Goal: Task Accomplishment & Management: Complete application form

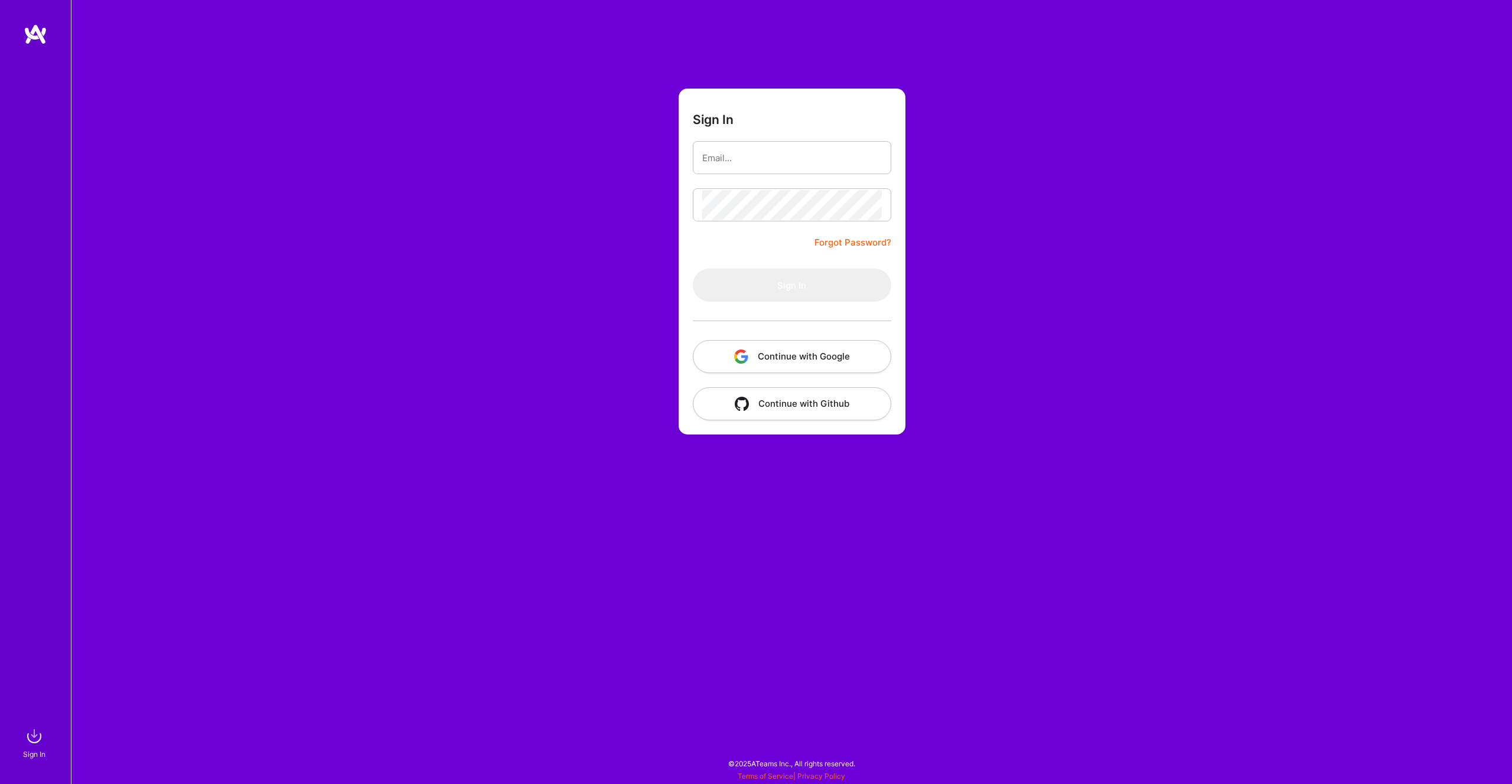
click at [815, 346] on button "Continue with Google" at bounding box center [792, 357] width 198 height 33
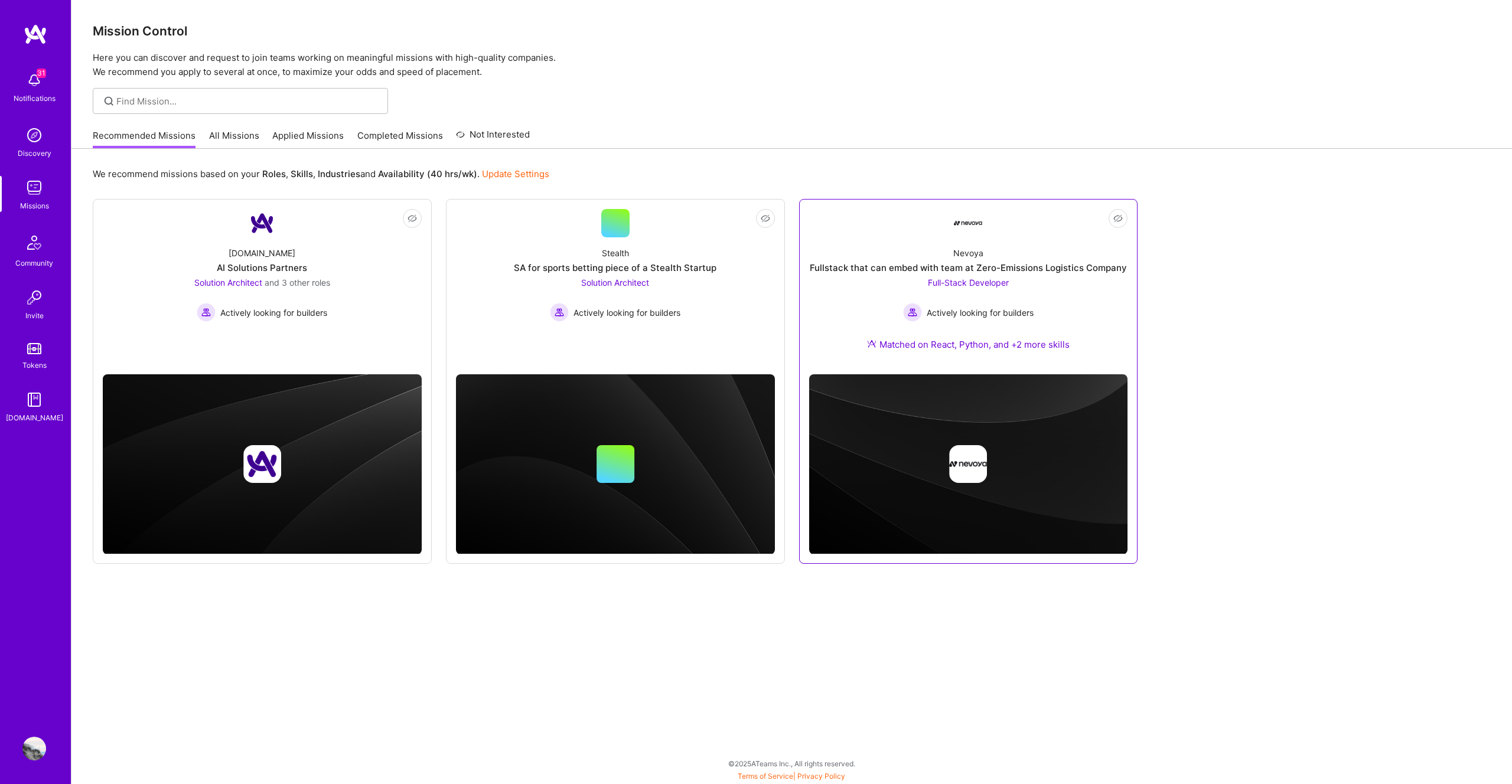
click at [959, 284] on span "Full-Stack Developer" at bounding box center [968, 283] width 81 height 10
click at [616, 290] on div "Solution Architect Actively looking for builders" at bounding box center [615, 298] width 131 height 45
click at [275, 279] on span "and 3 other roles" at bounding box center [298, 283] width 66 height 10
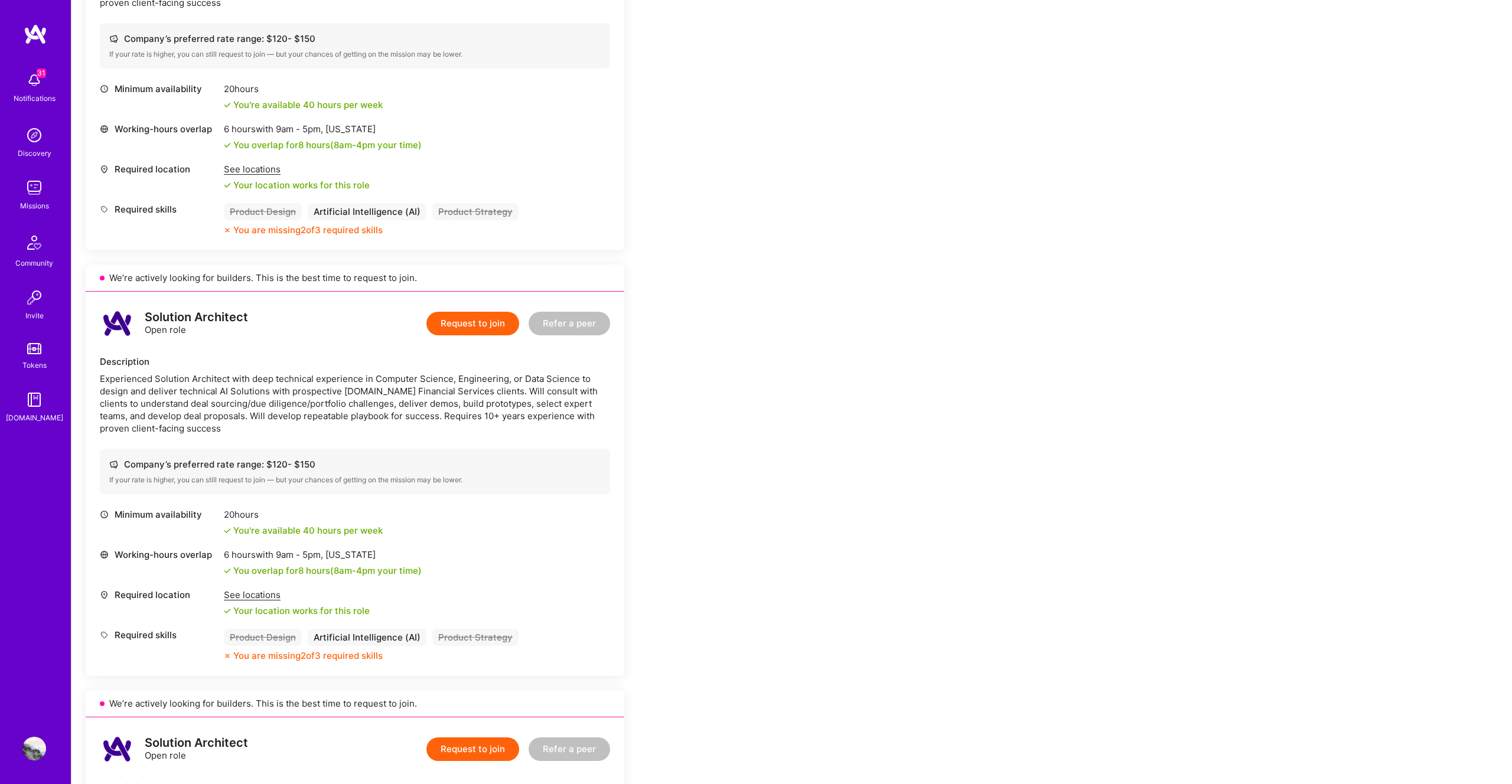
scroll to position [1059, 0]
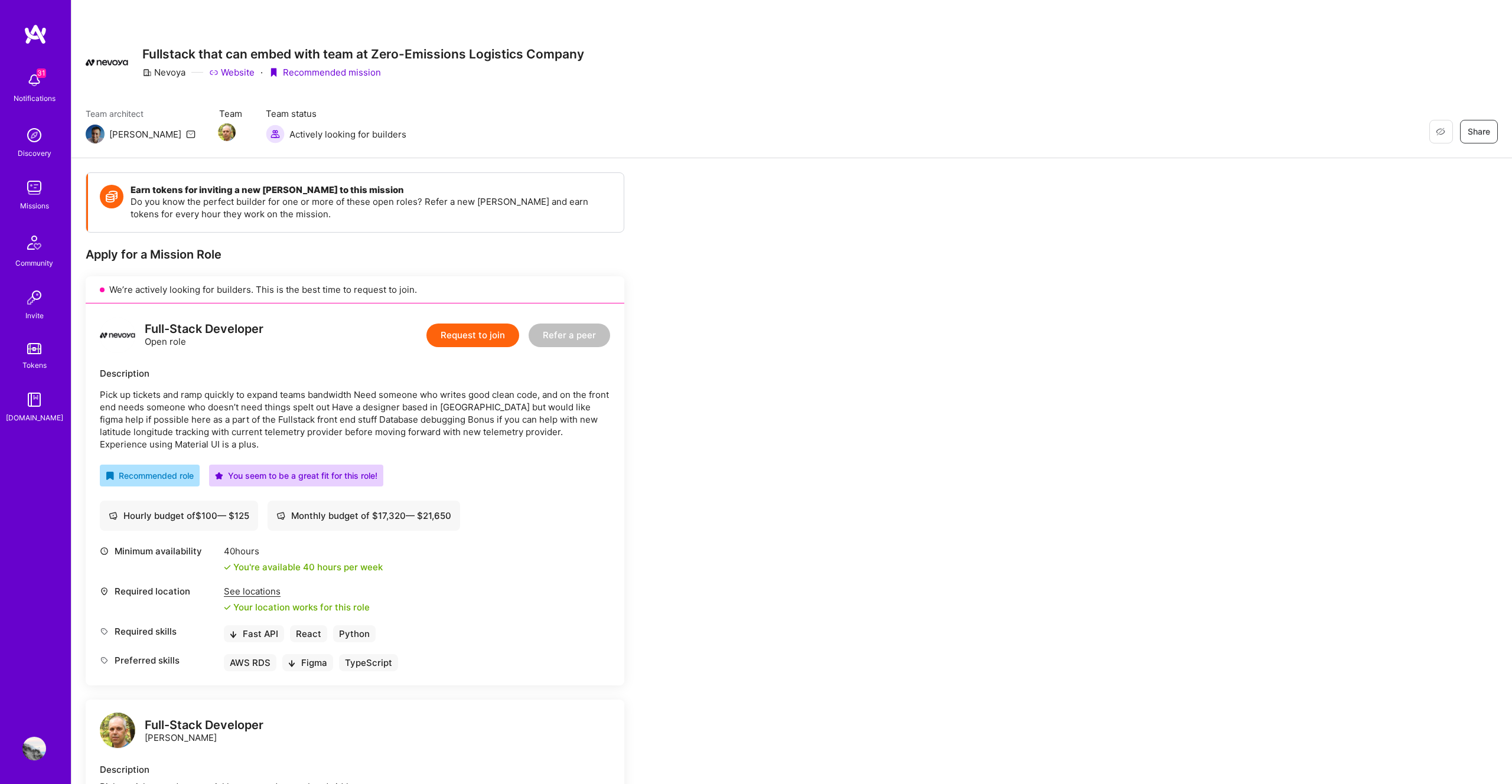
click at [451, 342] on button "Request to join" at bounding box center [473, 335] width 93 height 24
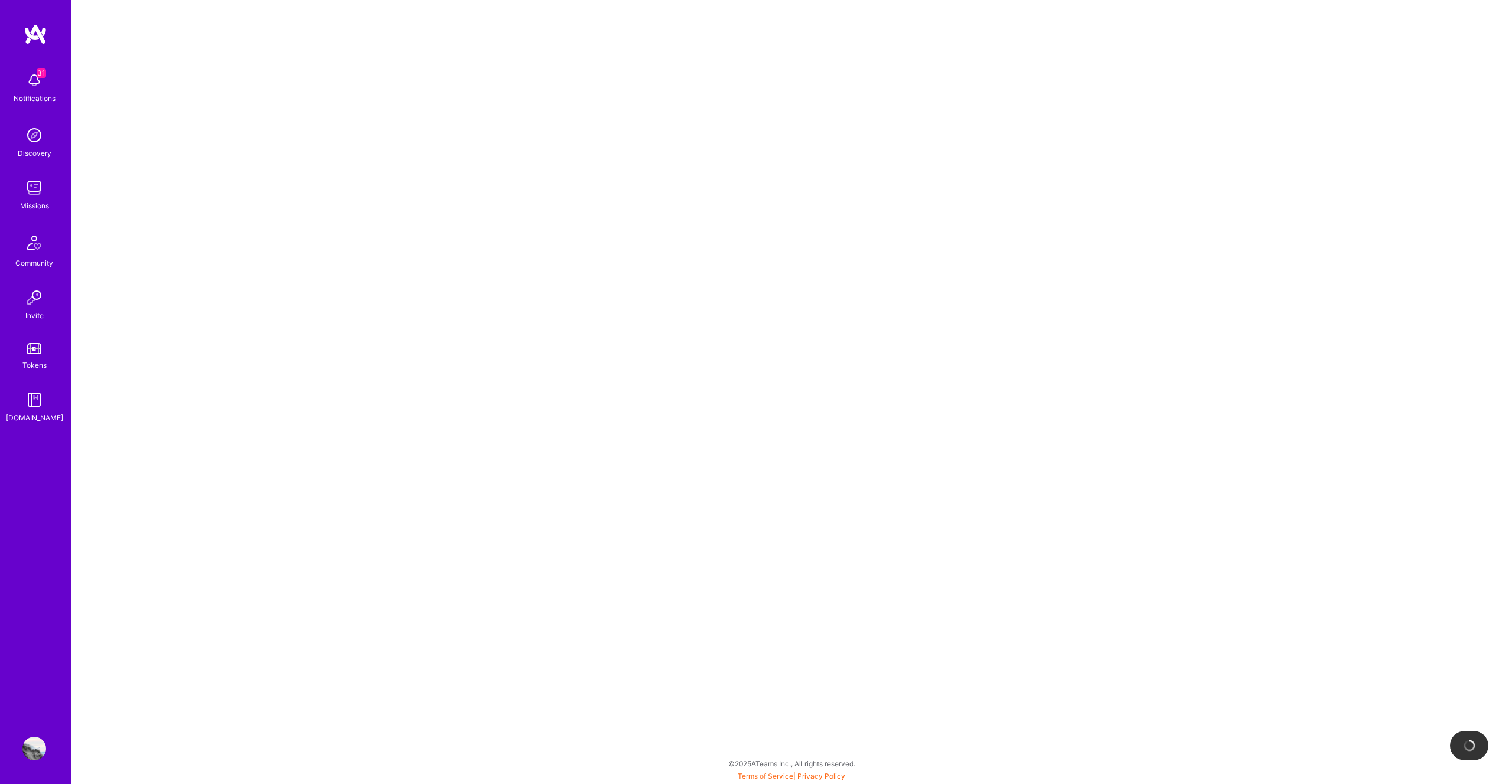
select select "US"
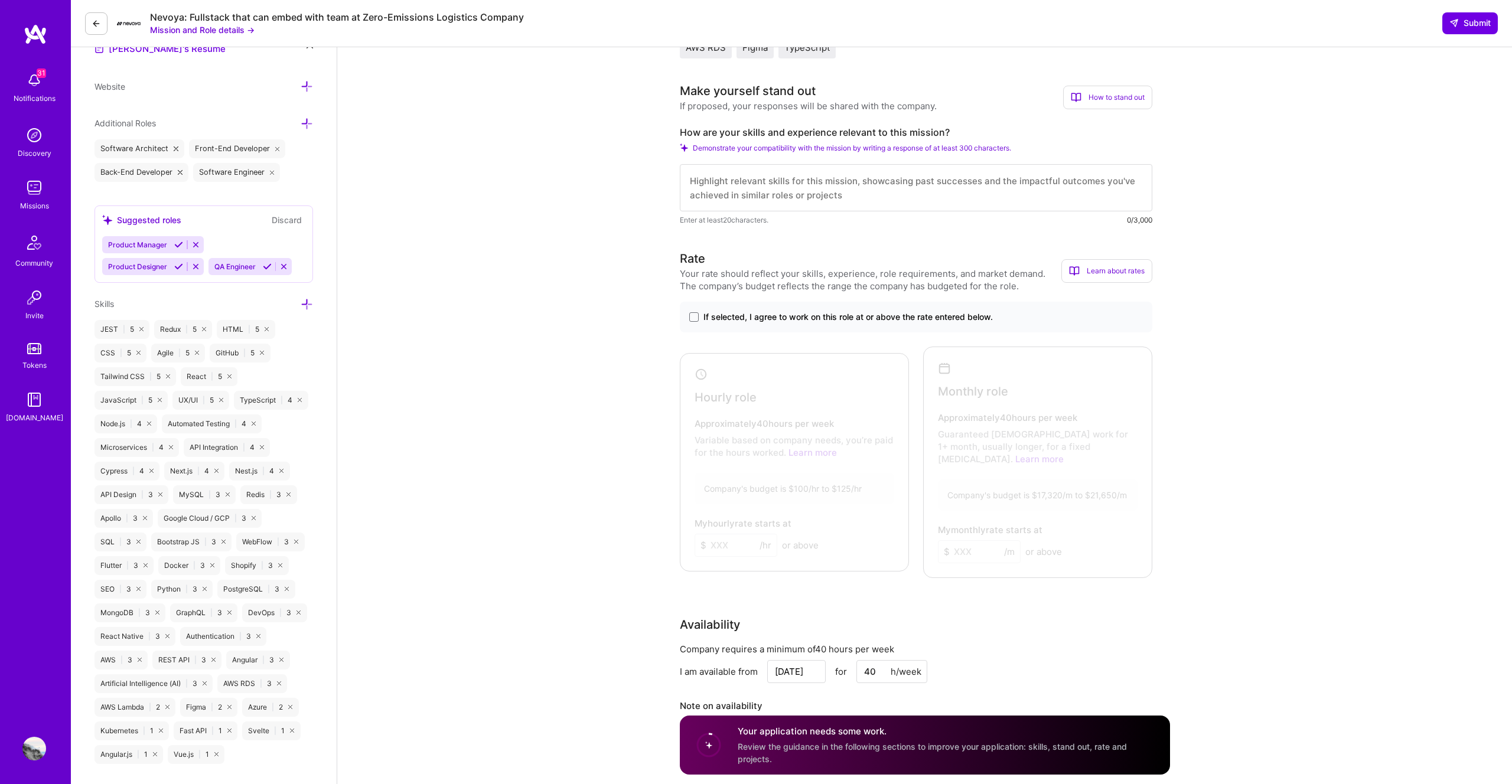
scroll to position [144, 0]
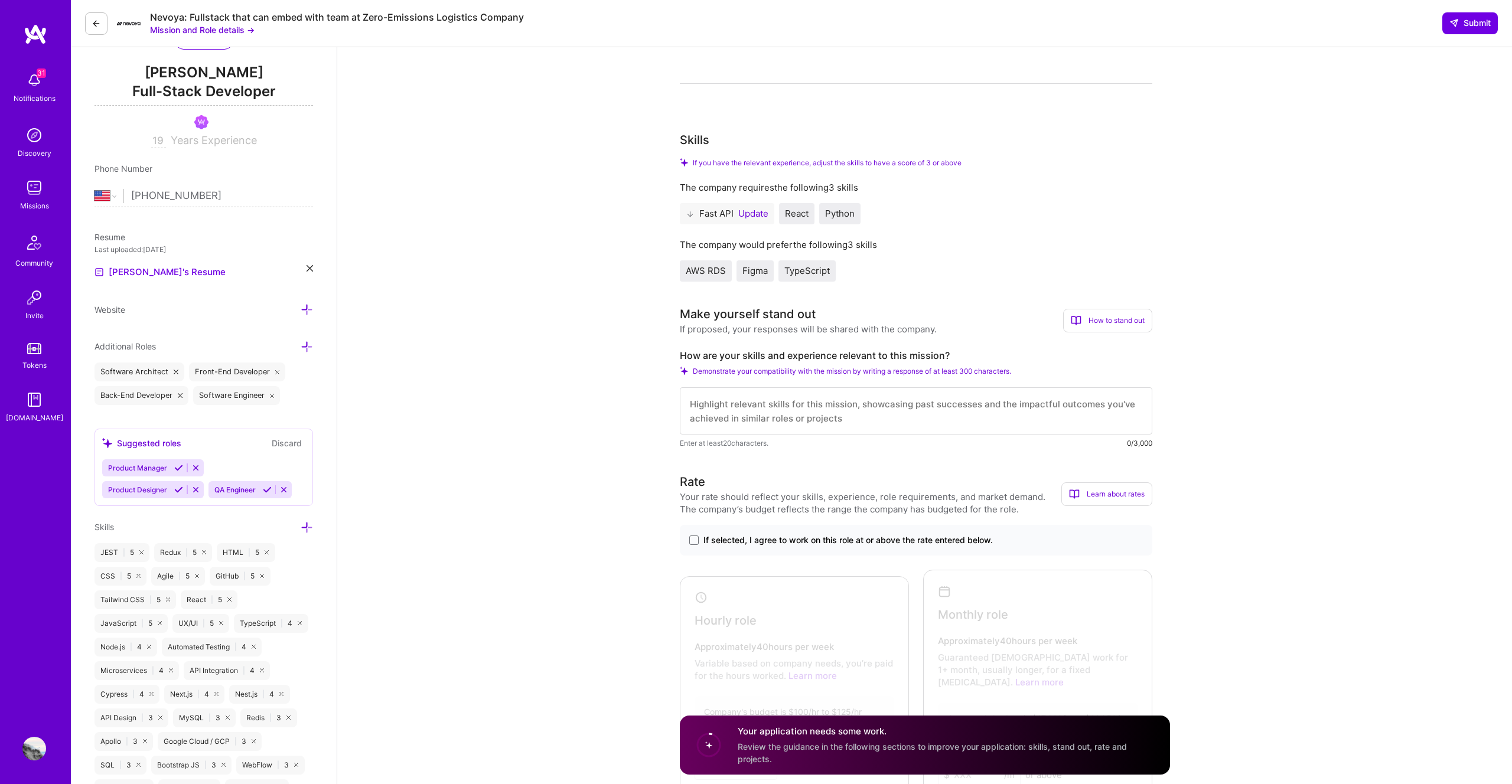
click at [716, 543] on span "If selected, I agree to work on this role at or above the rate entered below." at bounding box center [848, 540] width 289 height 12
click at [0, 0] on input "If selected, I agree to work on this role at or above the rate entered below." at bounding box center [0, 0] width 0 height 0
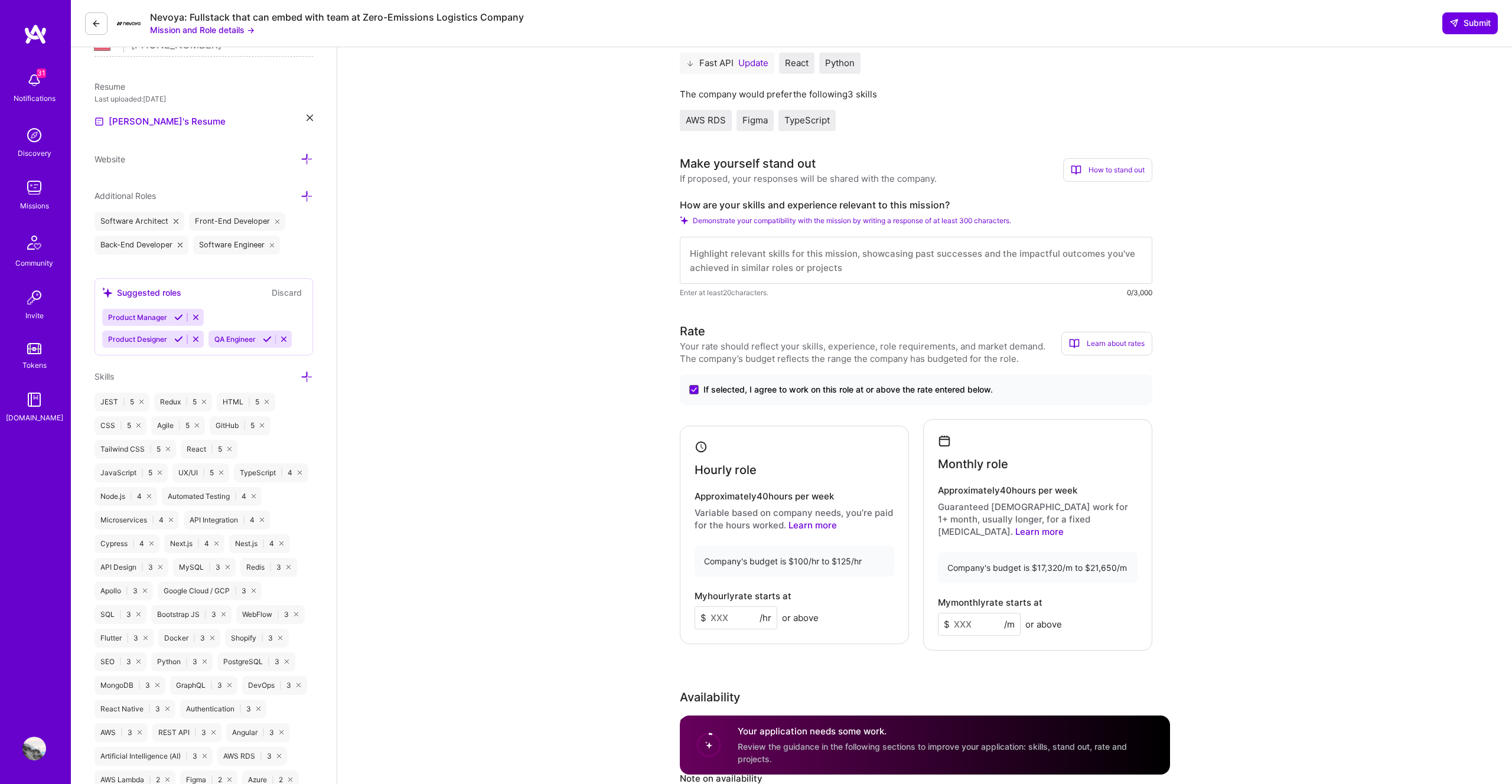
scroll to position [317, 0]
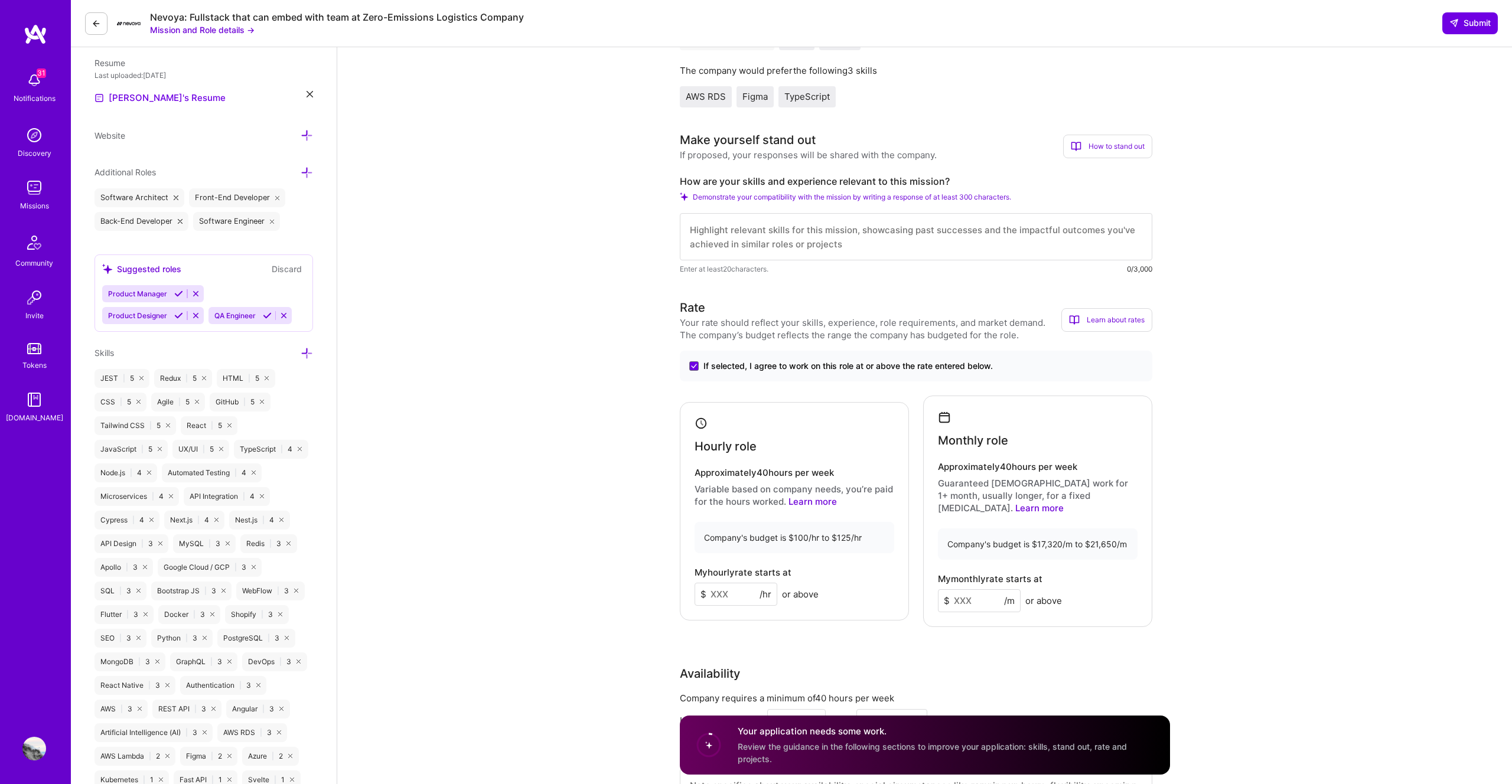
click at [734, 588] on input at bounding box center [736, 594] width 83 height 23
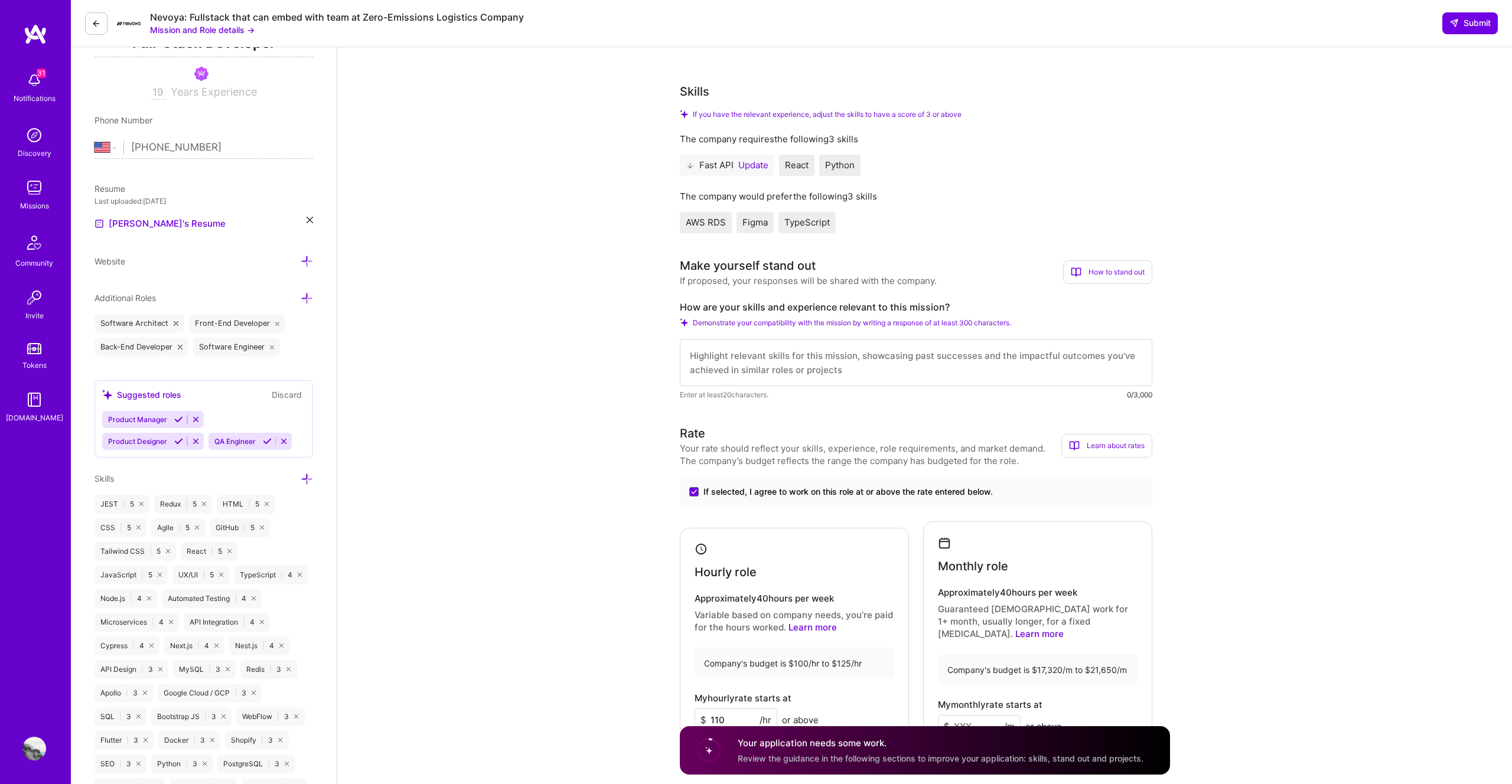
scroll to position [0, 0]
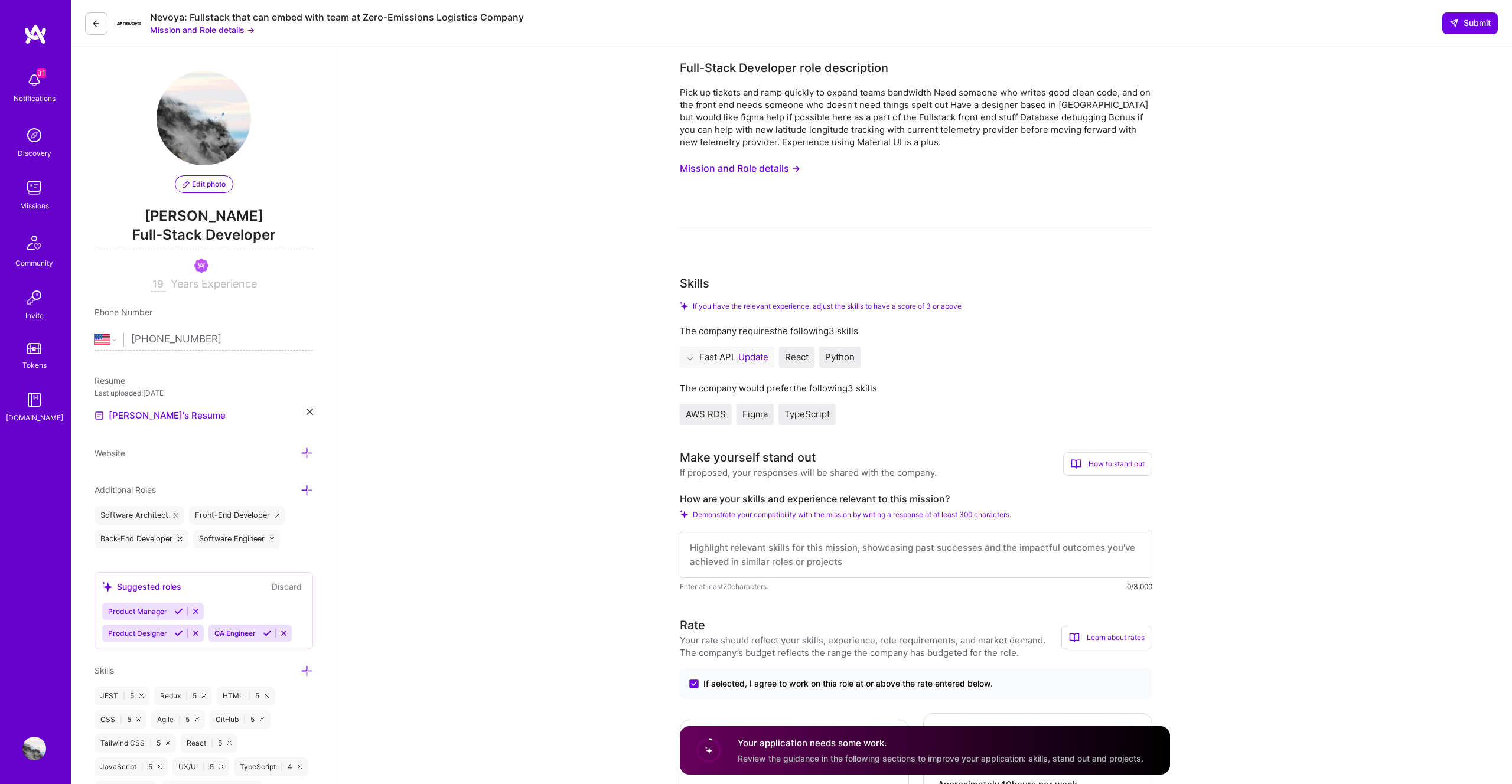
type input "110"
click at [770, 541] on textarea at bounding box center [916, 554] width 473 height 47
click at [751, 349] on div "Fast API Update" at bounding box center [727, 357] width 95 height 21
click at [751, 351] on div "Fast API Update" at bounding box center [727, 357] width 95 height 21
click at [751, 353] on button "Update" at bounding box center [753, 357] width 30 height 9
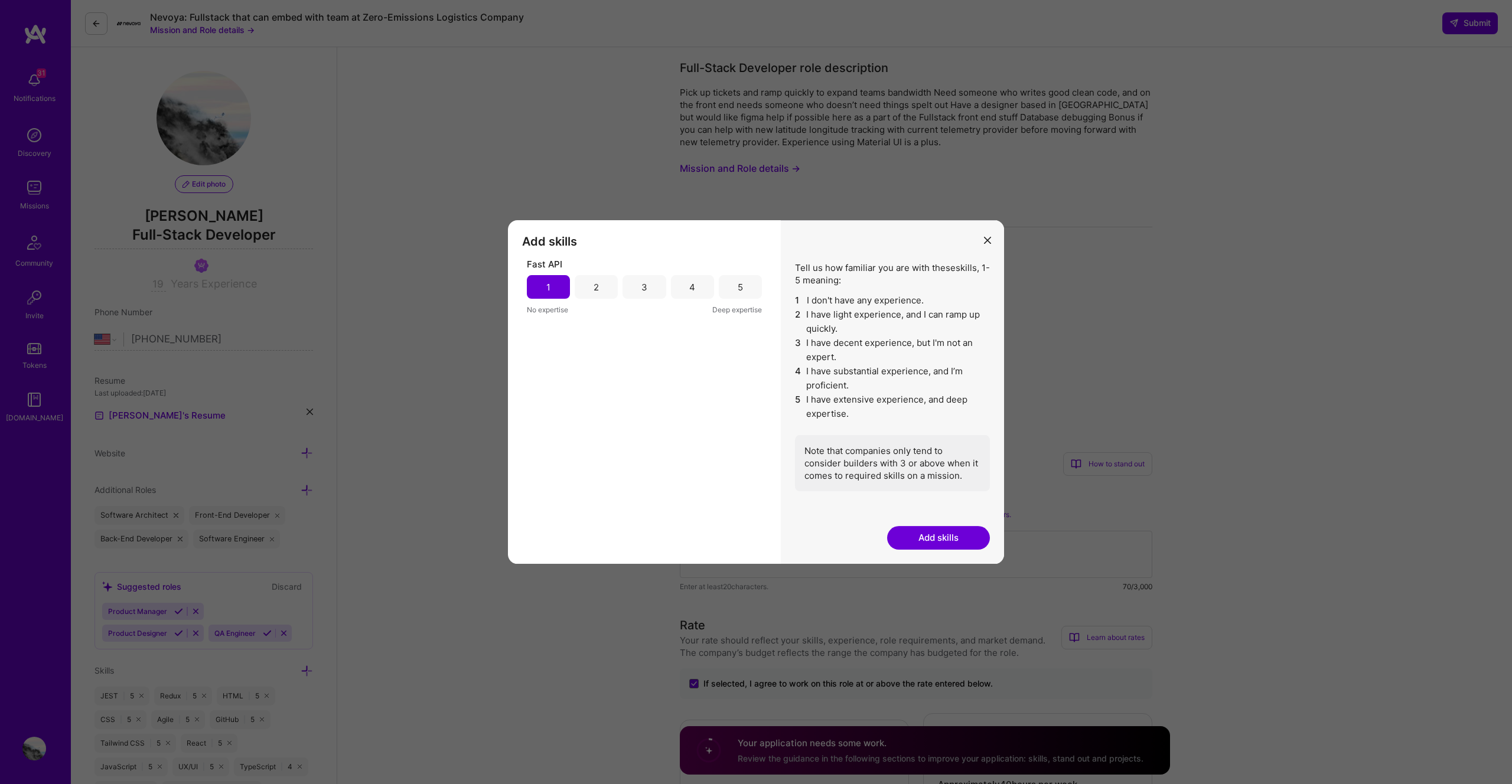
click at [641, 278] on div "3" at bounding box center [644, 287] width 43 height 24
click at [934, 540] on button "Add skills" at bounding box center [938, 537] width 103 height 24
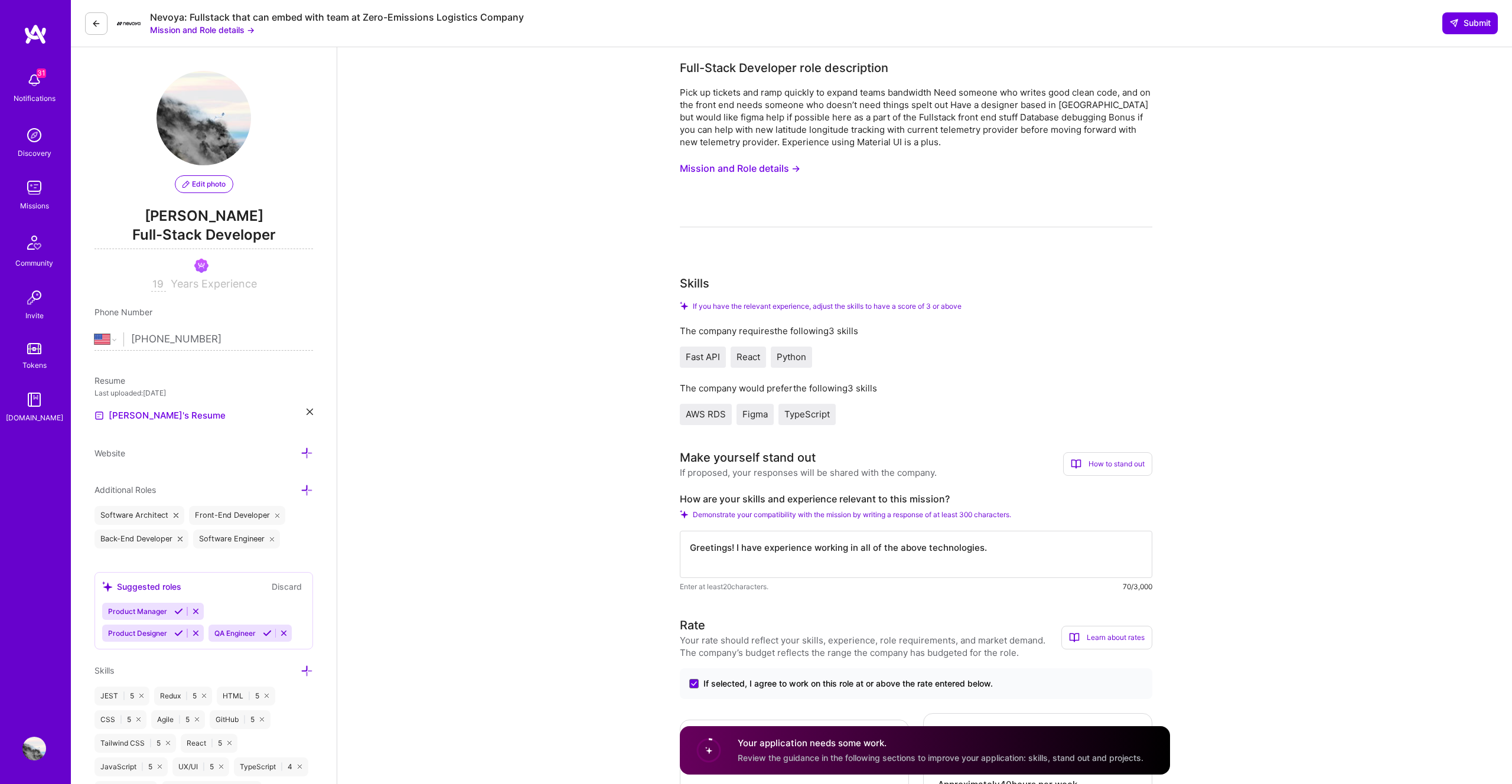
click at [949, 286] on div "Skills" at bounding box center [916, 284] width 473 height 18
click at [953, 551] on textarea "Greetings! I have experience working in all of the above technologies." at bounding box center [916, 554] width 473 height 47
click at [773, 555] on textarea "Greetings! I have extensive experience with TypeScript, React (*especially* Mat…" at bounding box center [916, 554] width 473 height 47
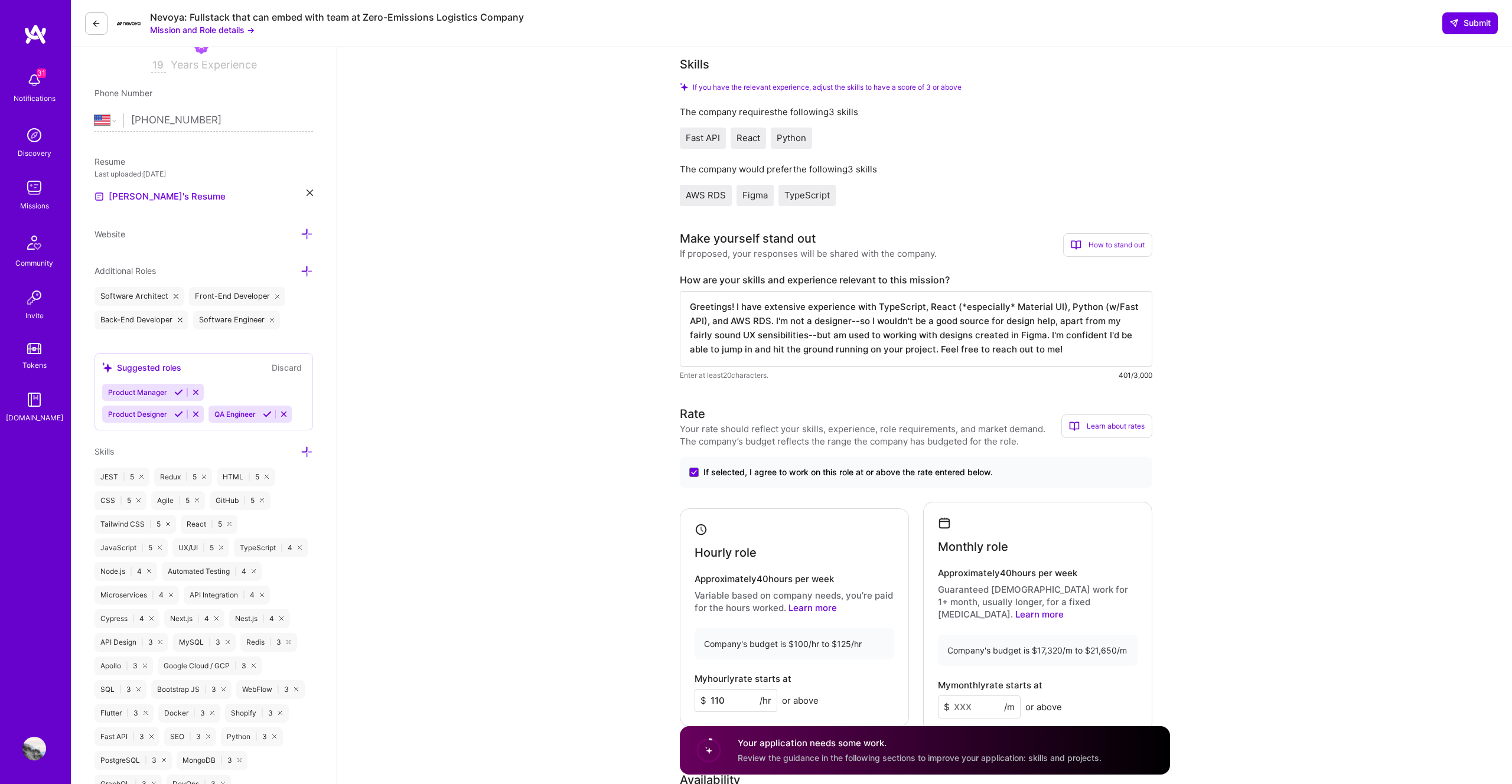
scroll to position [401, 0]
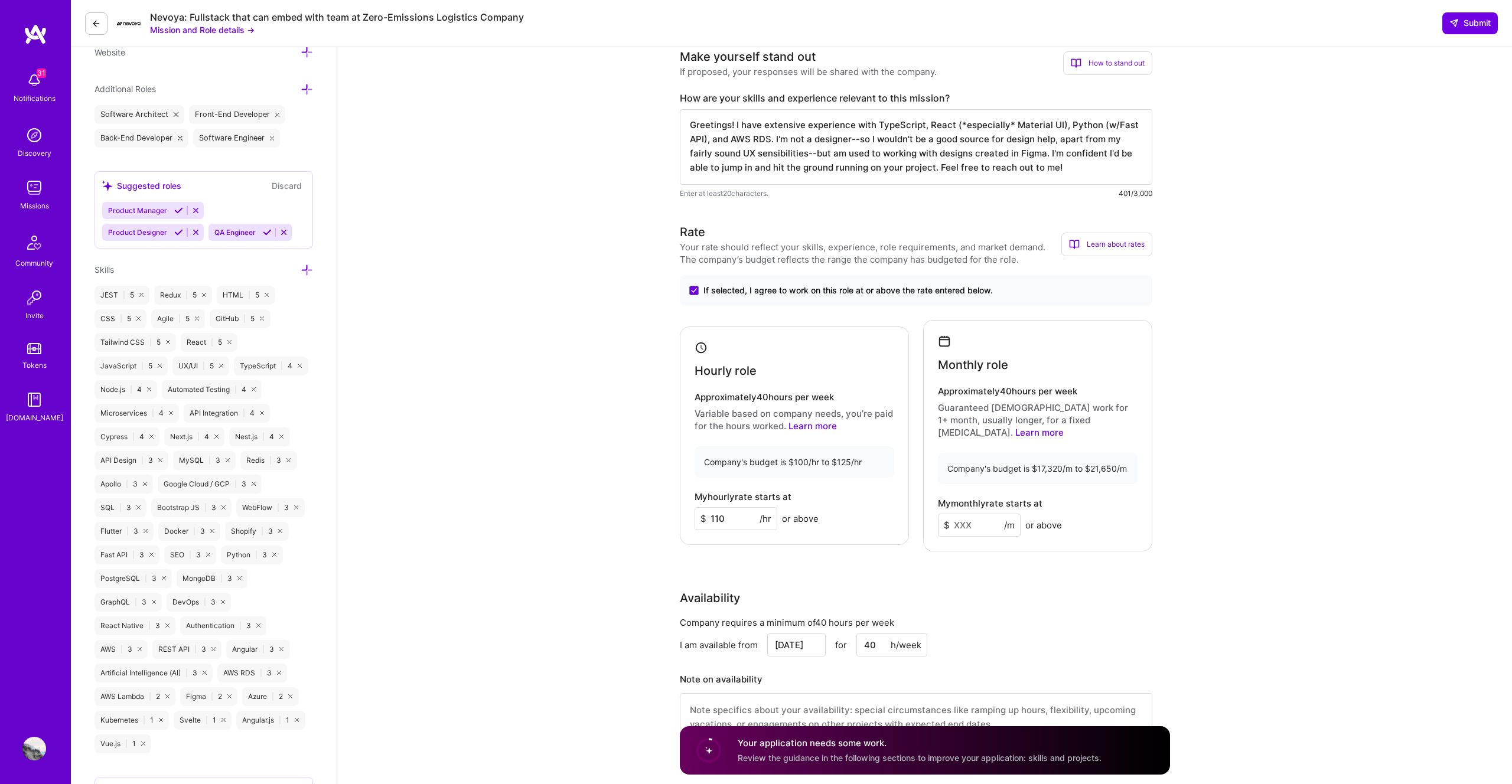
type textarea "Greetings! I have extensive experience with TypeScript, React (*especially* Mat…"
click at [743, 517] on input "110" at bounding box center [736, 519] width 83 height 23
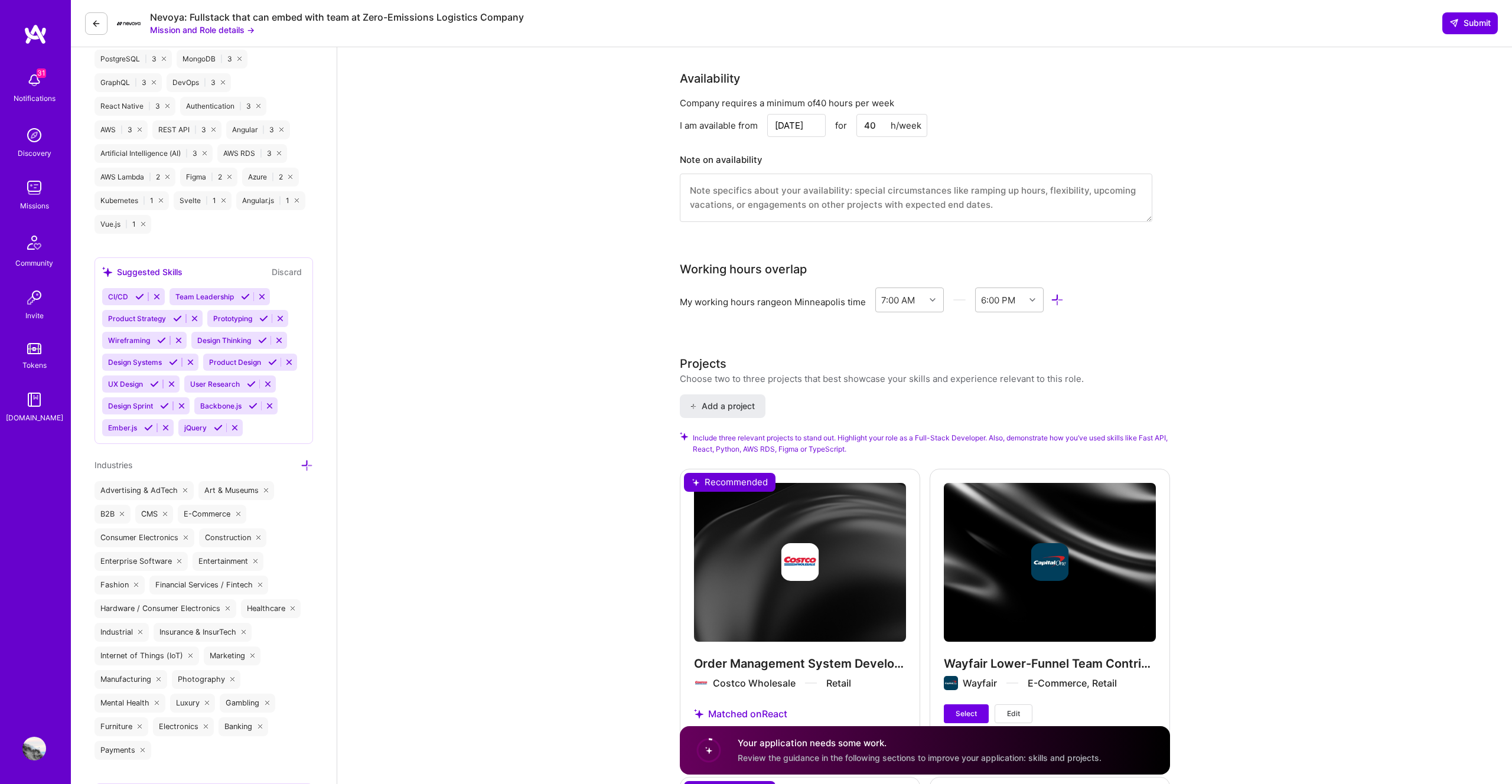
scroll to position [977, 0]
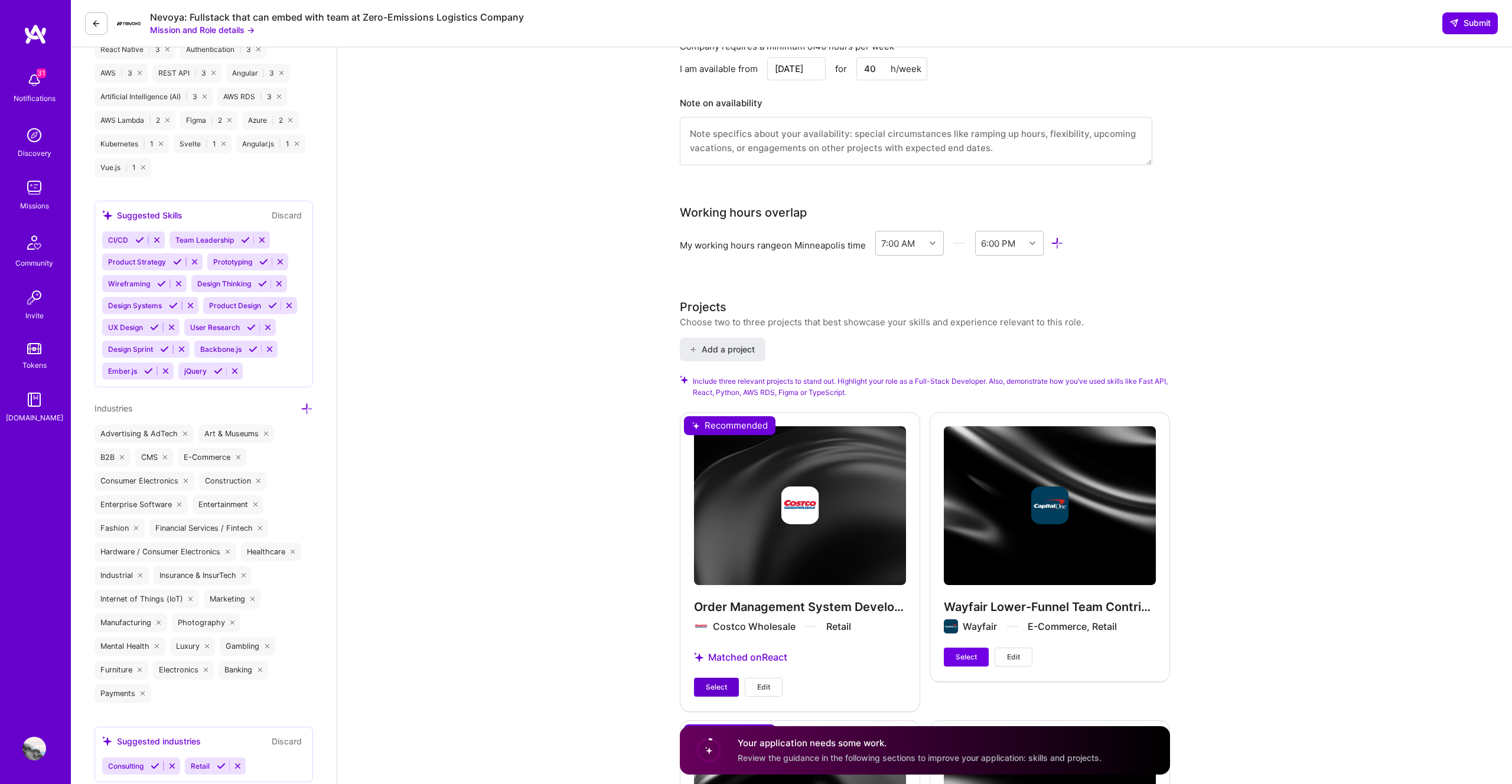
click at [711, 682] on span "Select" at bounding box center [716, 687] width 21 height 11
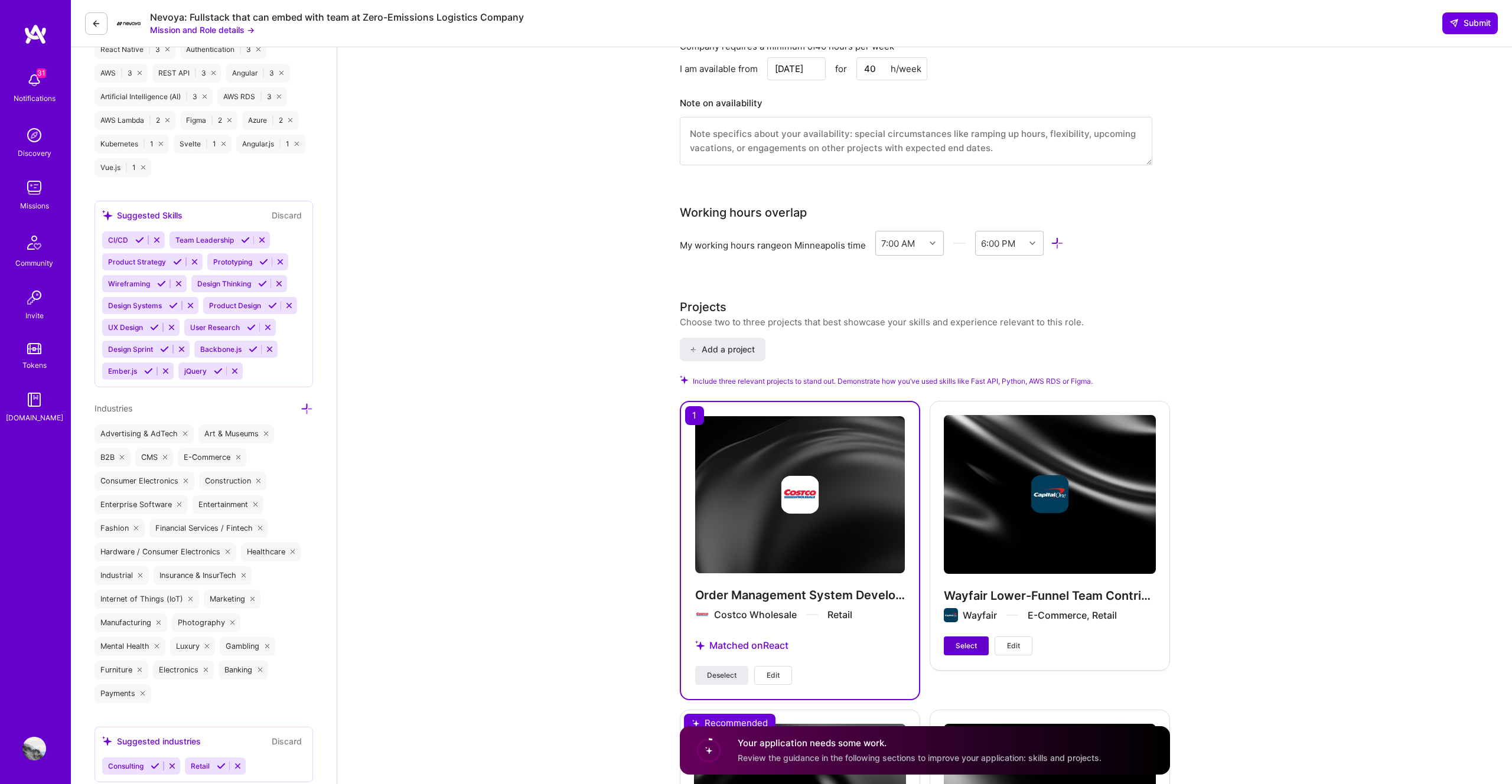
click at [951, 638] on button "Select" at bounding box center [966, 645] width 45 height 19
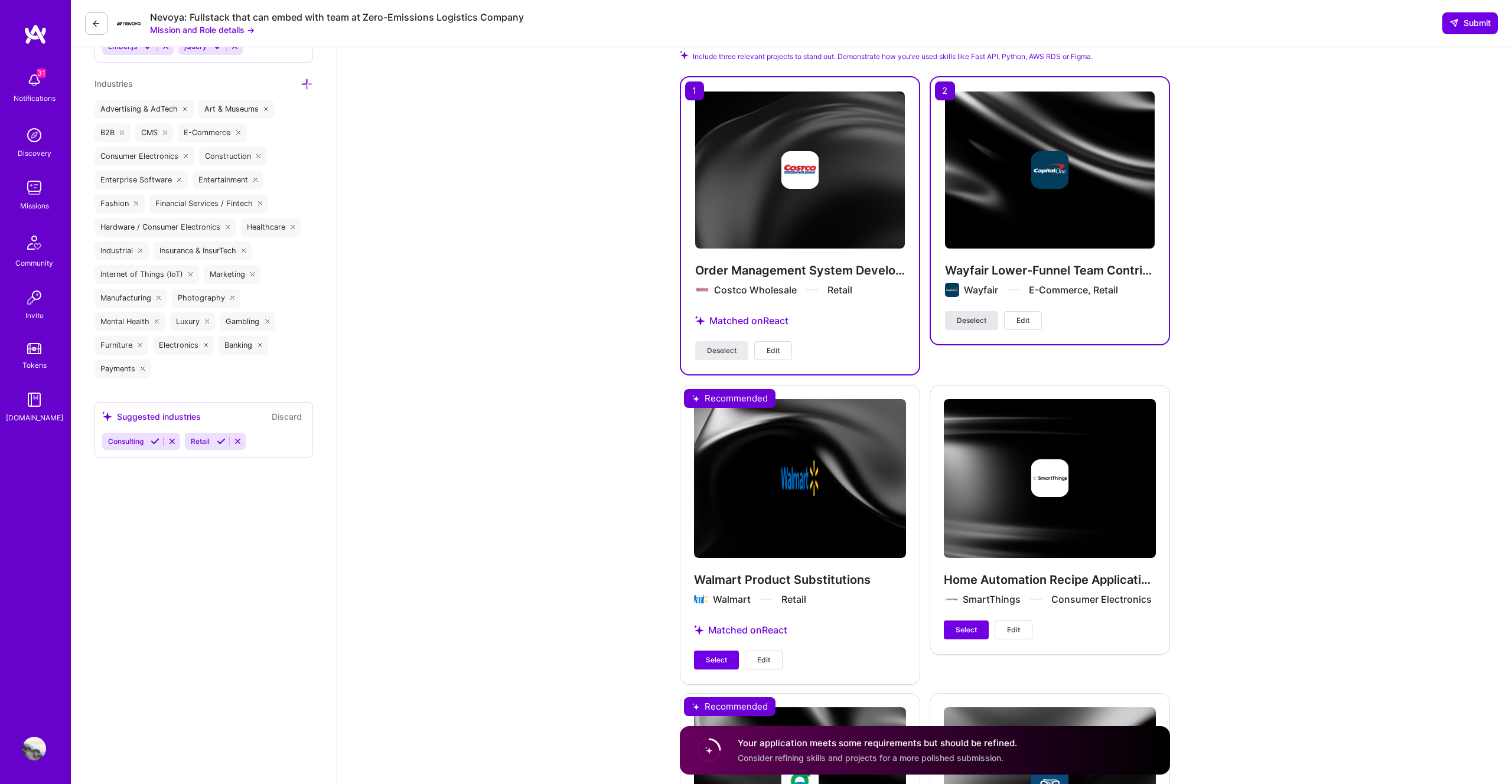
scroll to position [1356, 0]
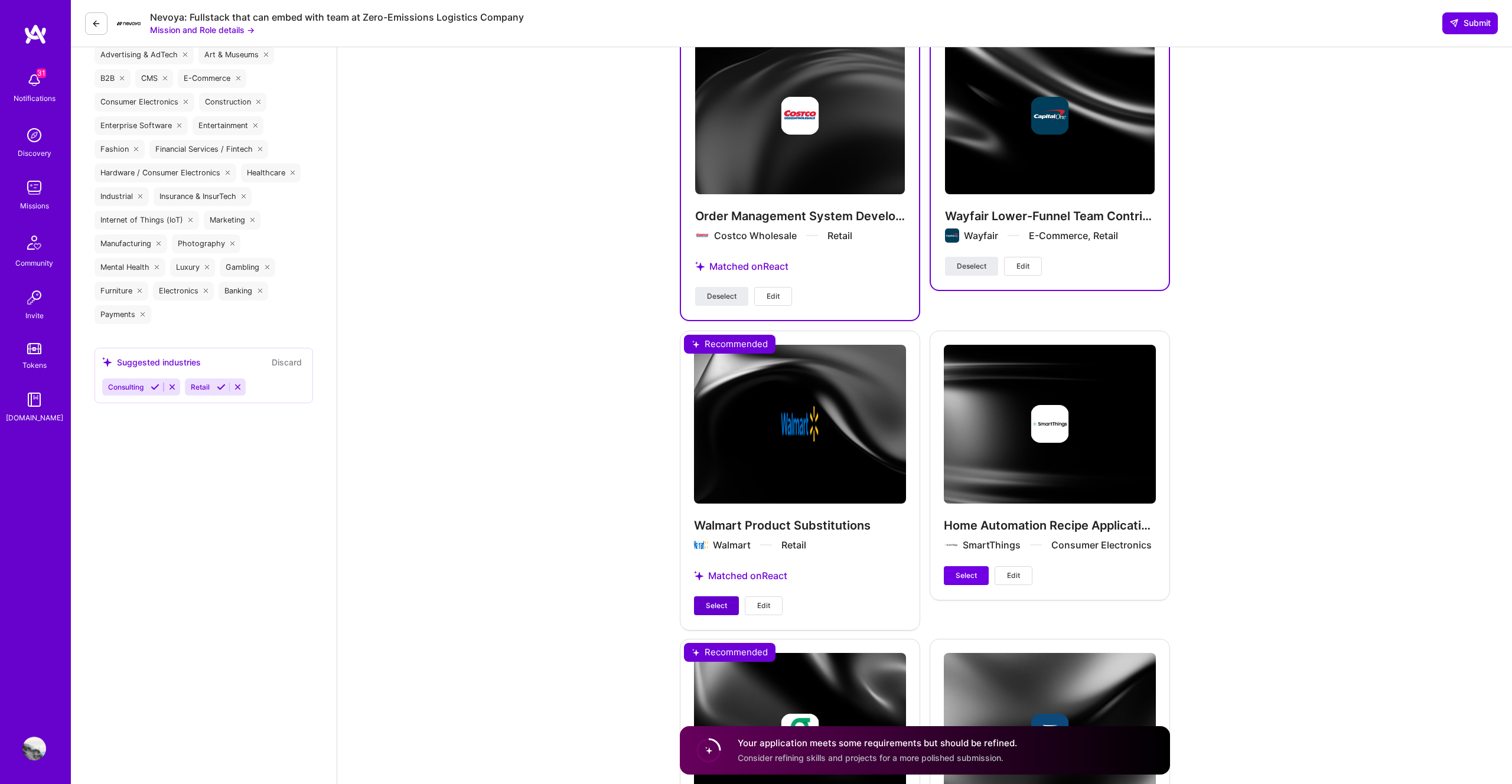
click at [708, 601] on span "Select" at bounding box center [716, 606] width 21 height 11
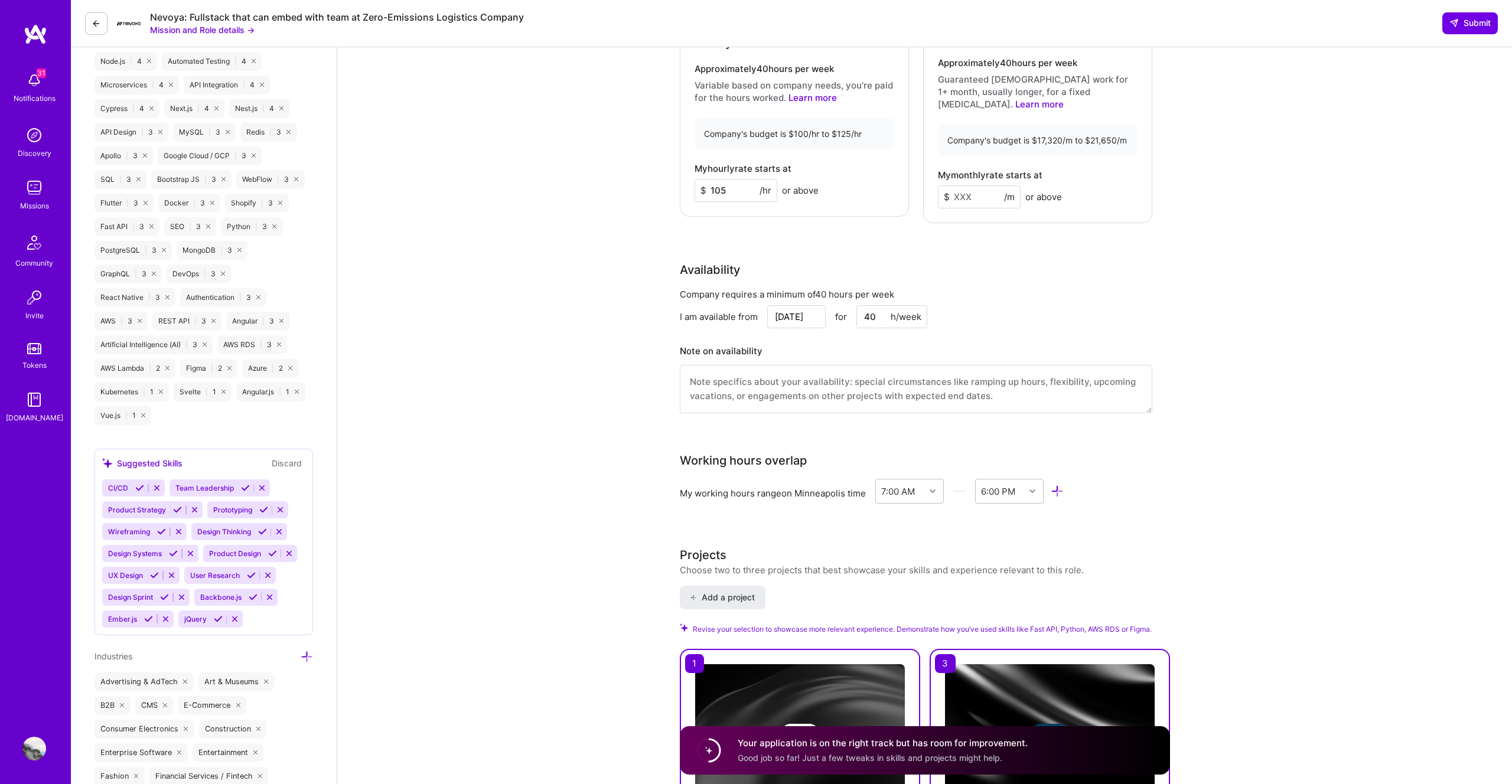
scroll to position [489, 0]
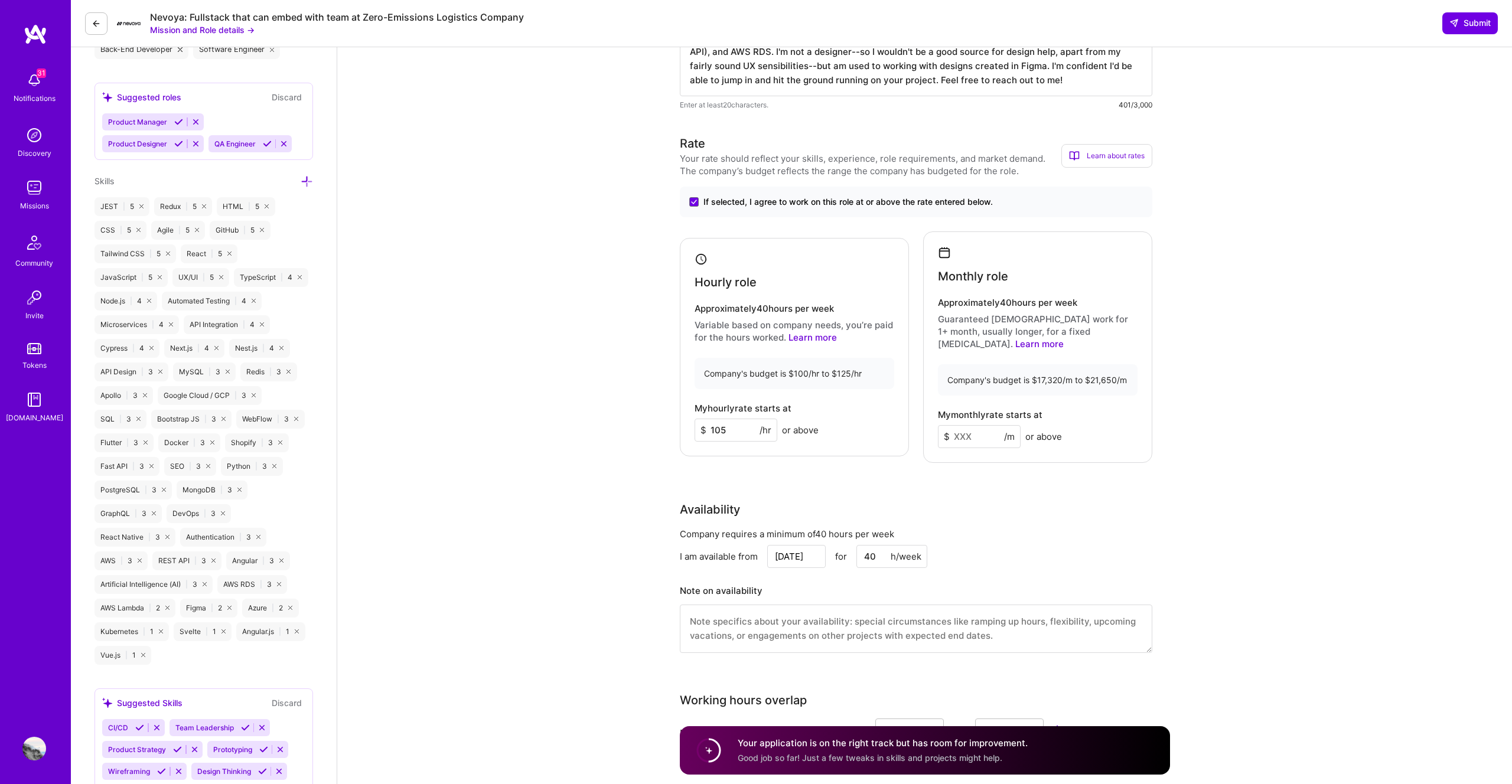
drag, startPoint x: 730, startPoint y: 421, endPoint x: 714, endPoint y: 424, distance: 16.3
click at [714, 424] on input "105" at bounding box center [736, 430] width 83 height 23
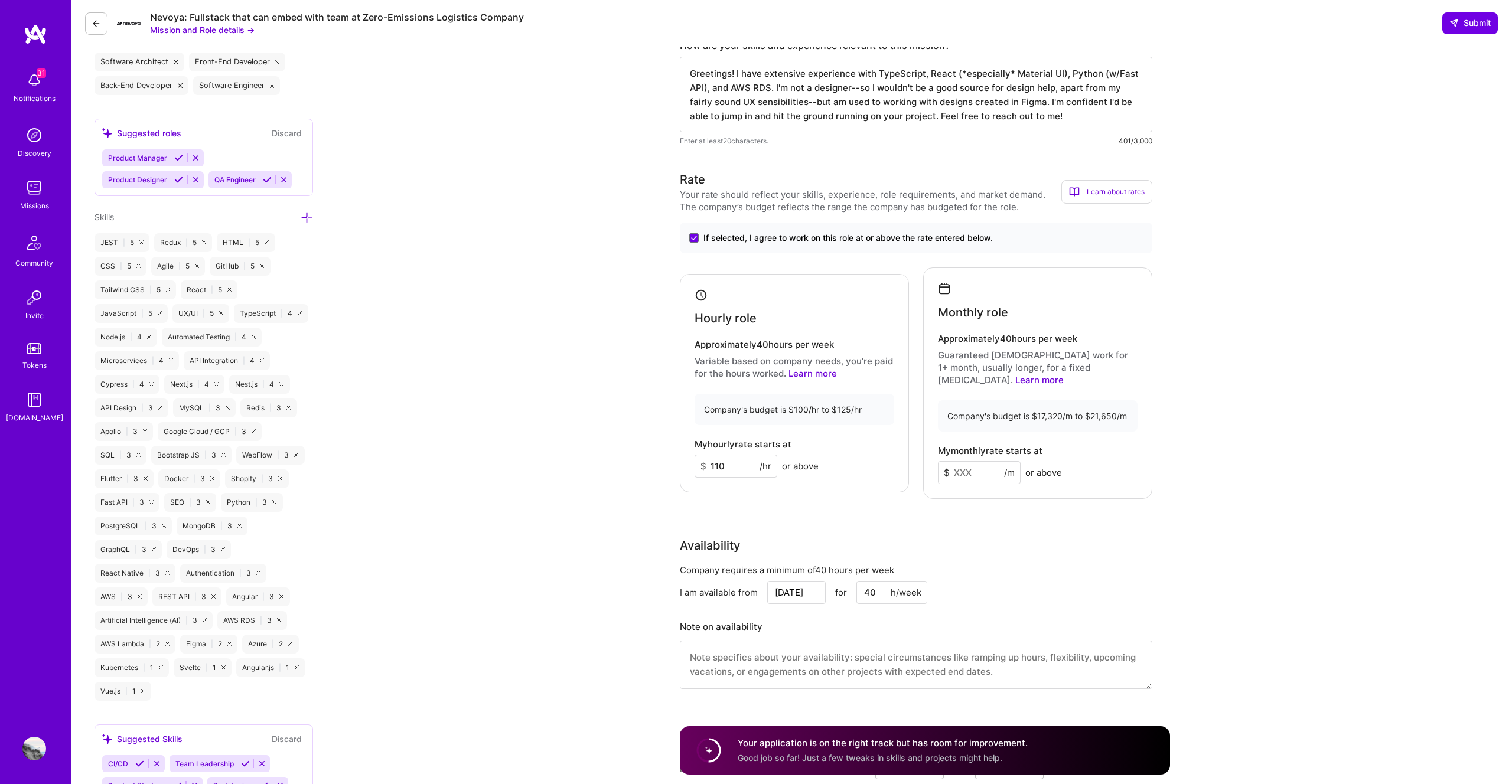
scroll to position [0, 0]
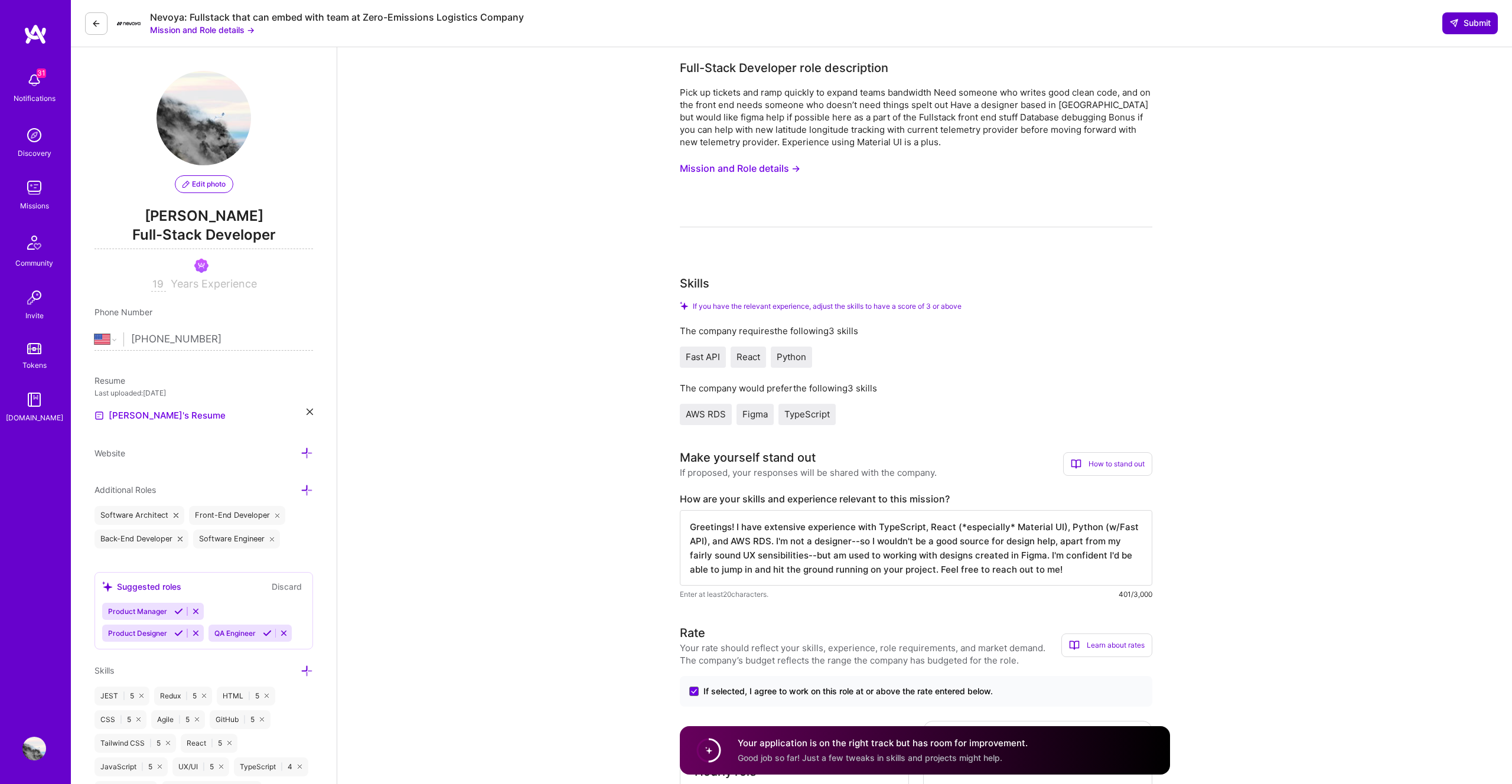
type input "110"
click at [1471, 30] on button "Submit" at bounding box center [1470, 23] width 56 height 21
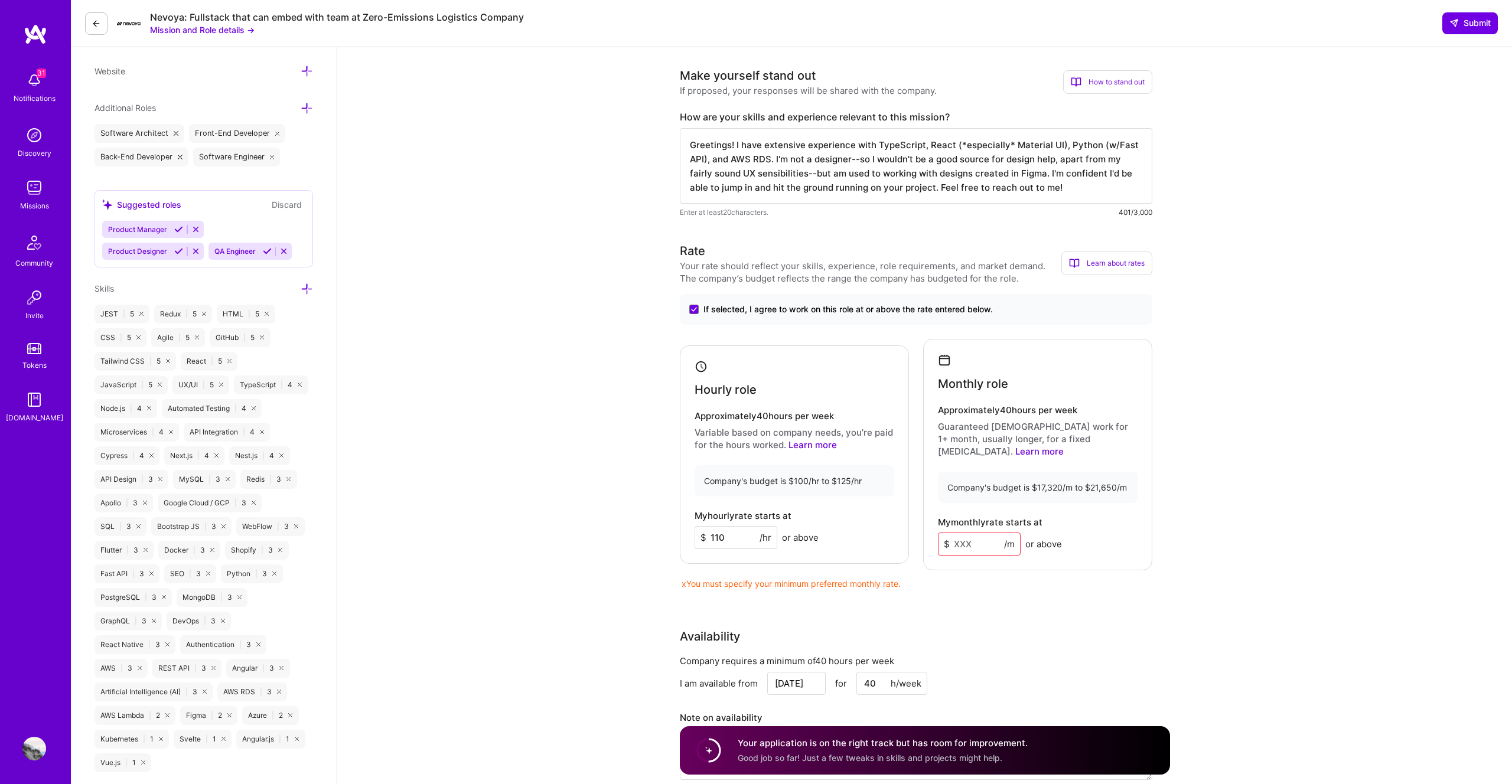
scroll to position [406, 0]
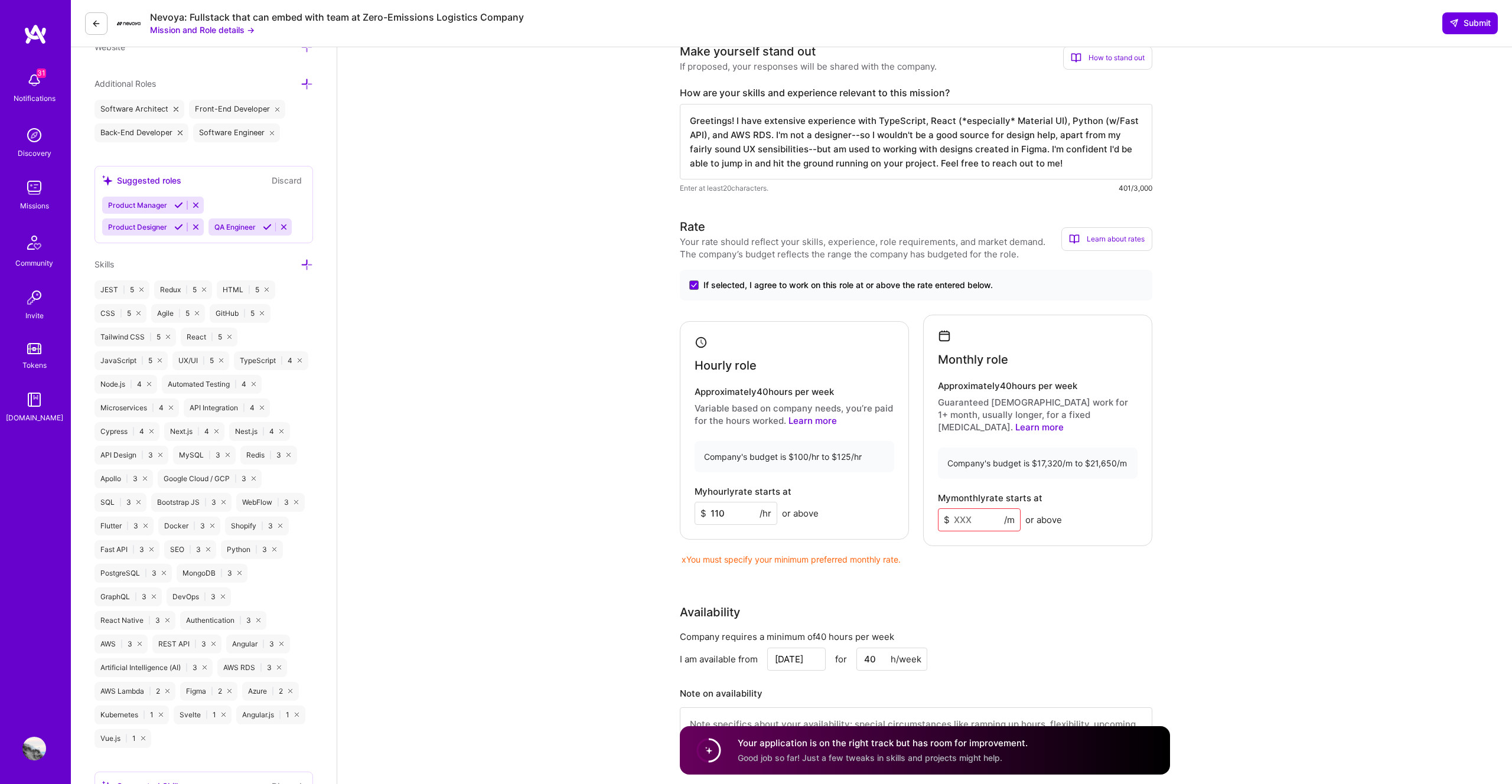
click at [987, 508] on input at bounding box center [979, 519] width 83 height 23
type input "1"
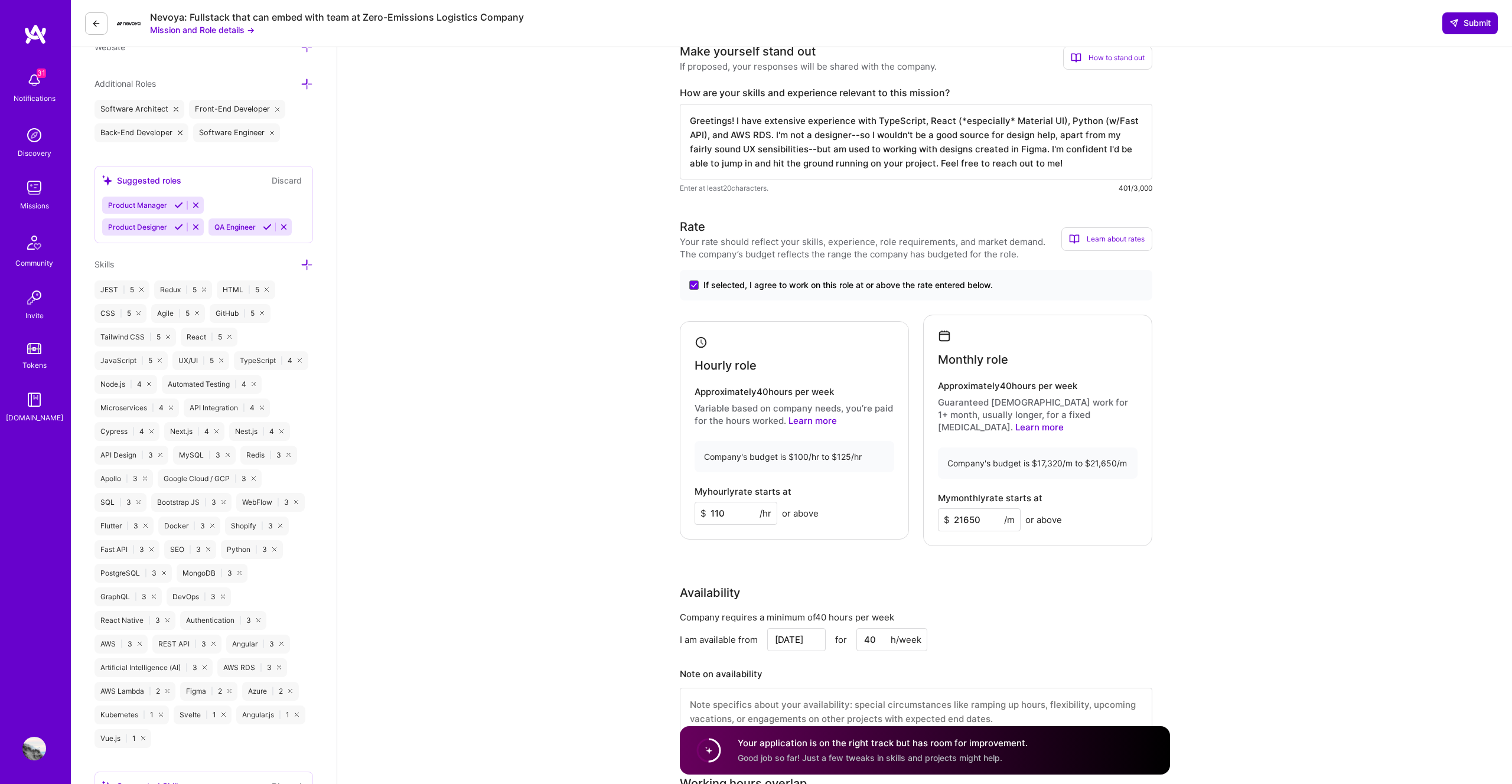
type input "21650"
drag, startPoint x: 1457, startPoint y: 26, endPoint x: 798, endPoint y: 613, distance: 882.5
click at [988, 509] on input "21650" at bounding box center [979, 519] width 83 height 23
type input "2"
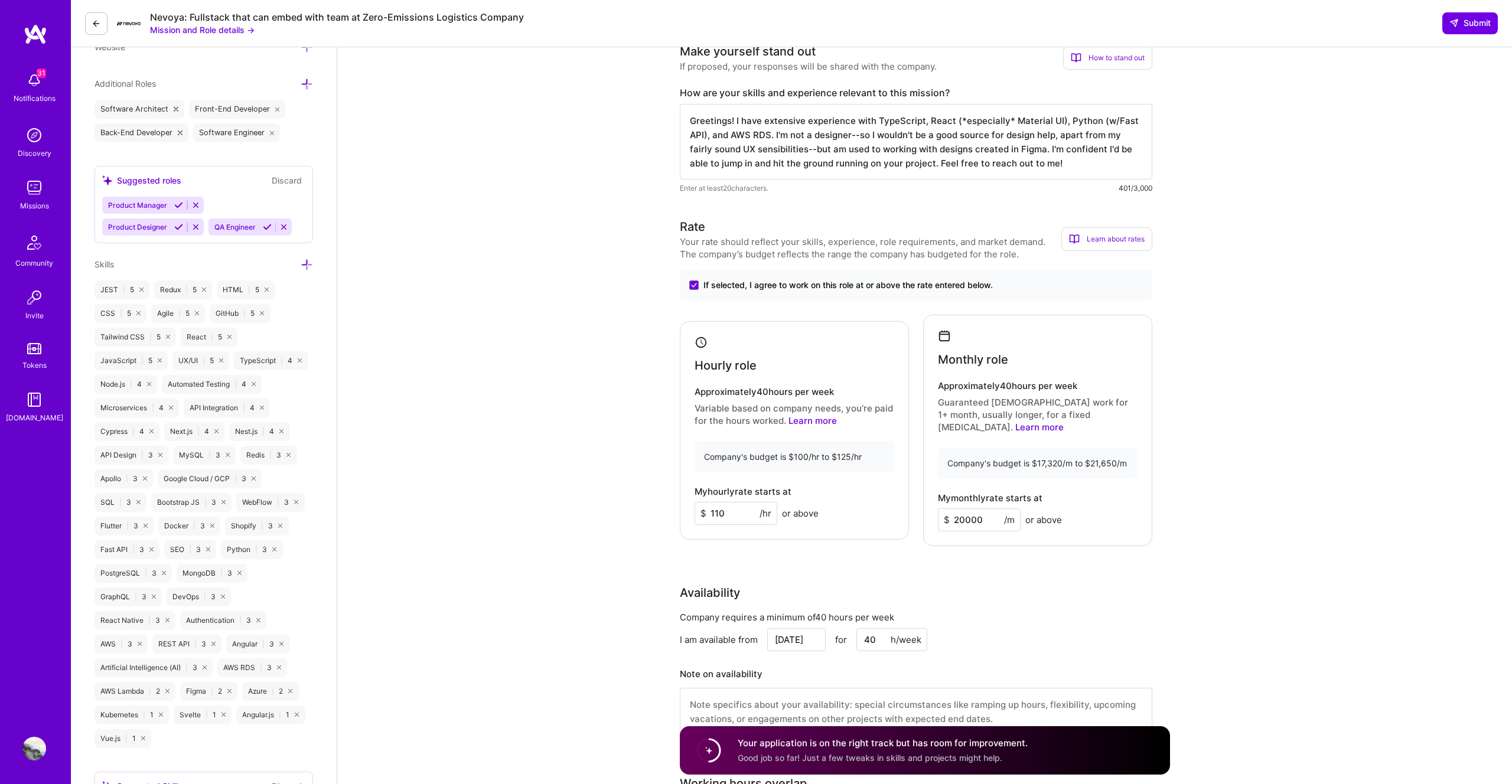
type input "20000"
click at [1460, 16] on button "Submit" at bounding box center [1470, 23] width 56 height 21
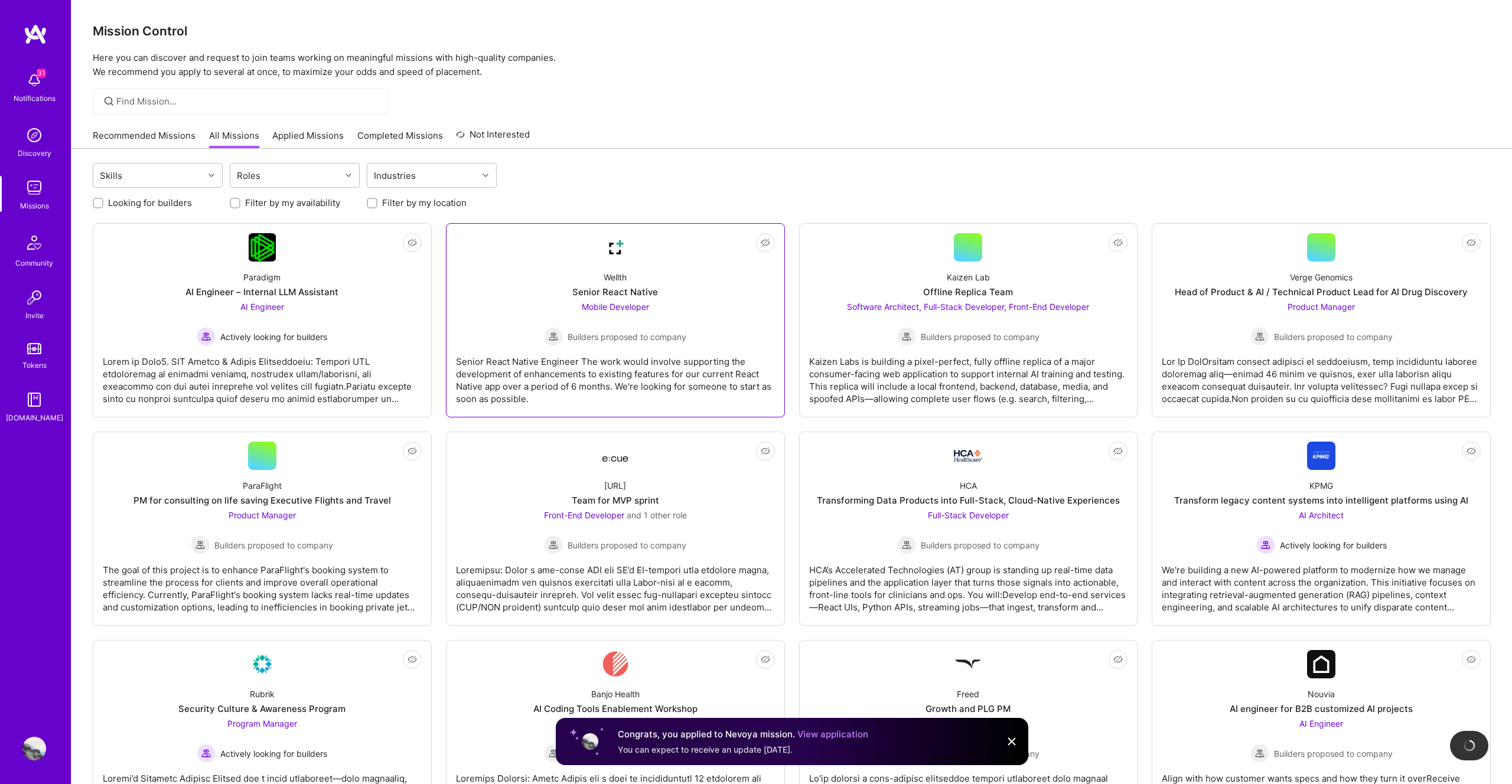
click at [636, 307] on span "Mobile Developer" at bounding box center [616, 307] width 67 height 10
click at [1302, 519] on span "AI Architect" at bounding box center [1321, 515] width 45 height 10
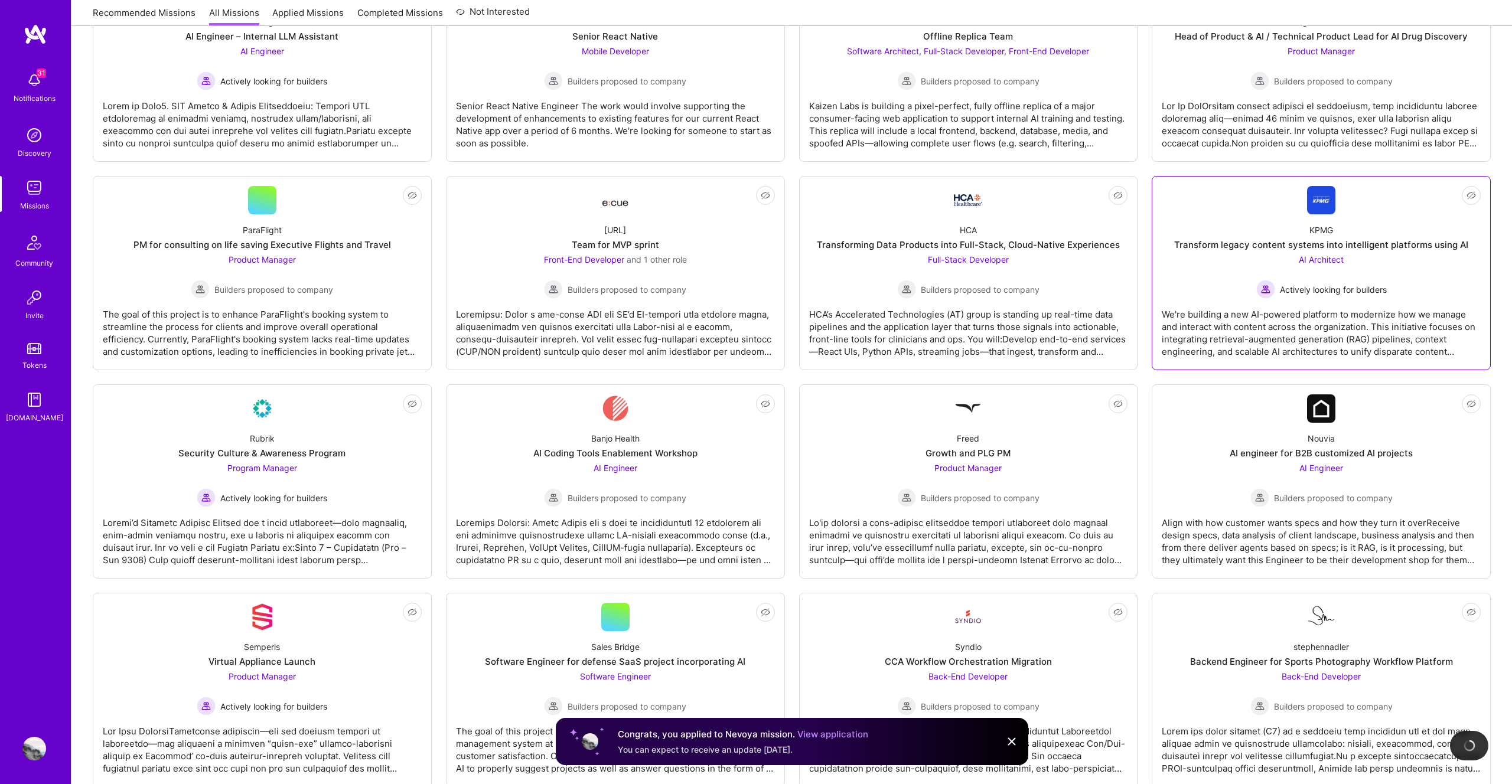
scroll to position [270, 0]
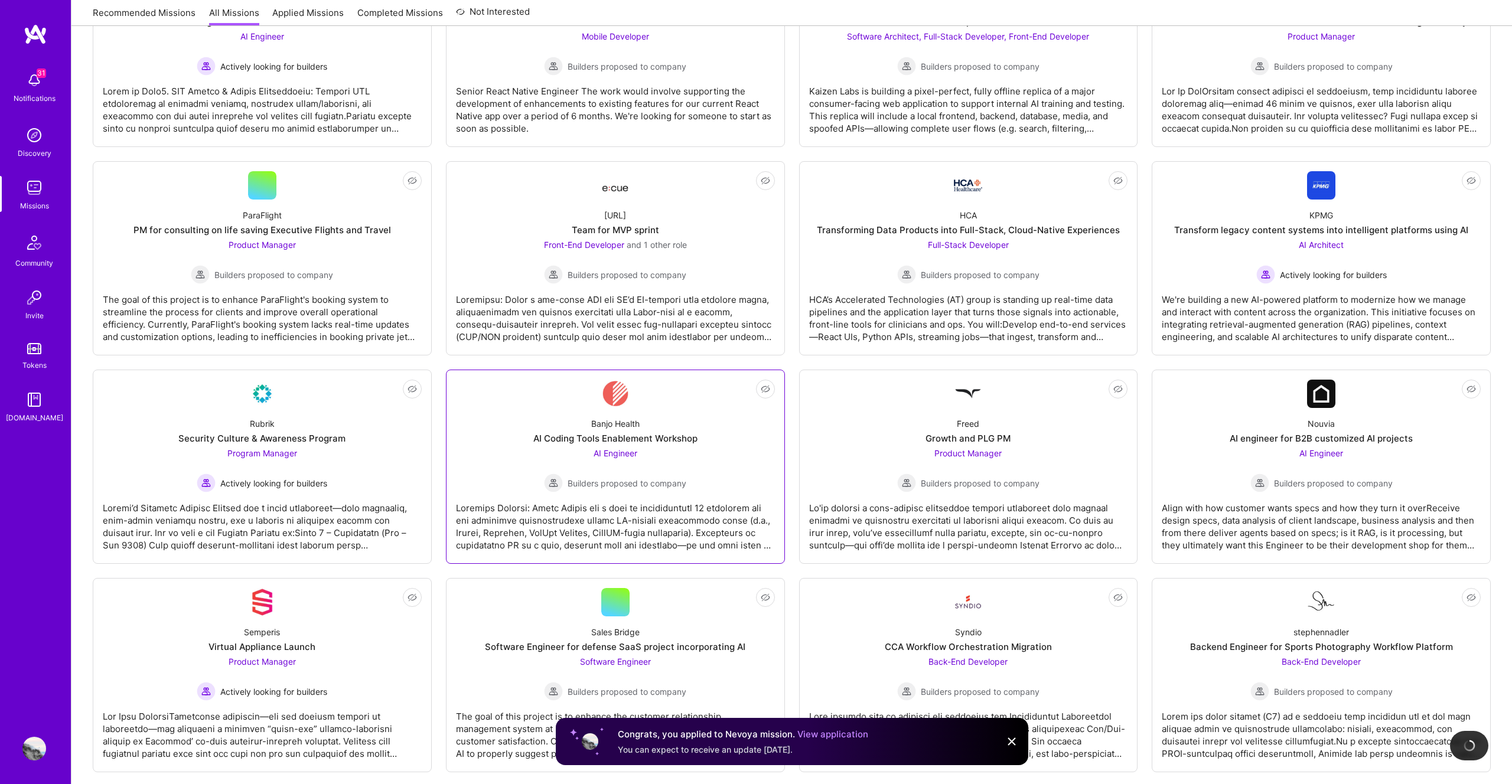
click at [622, 447] on div "AI Engineer Builders proposed to company" at bounding box center [615, 469] width 142 height 45
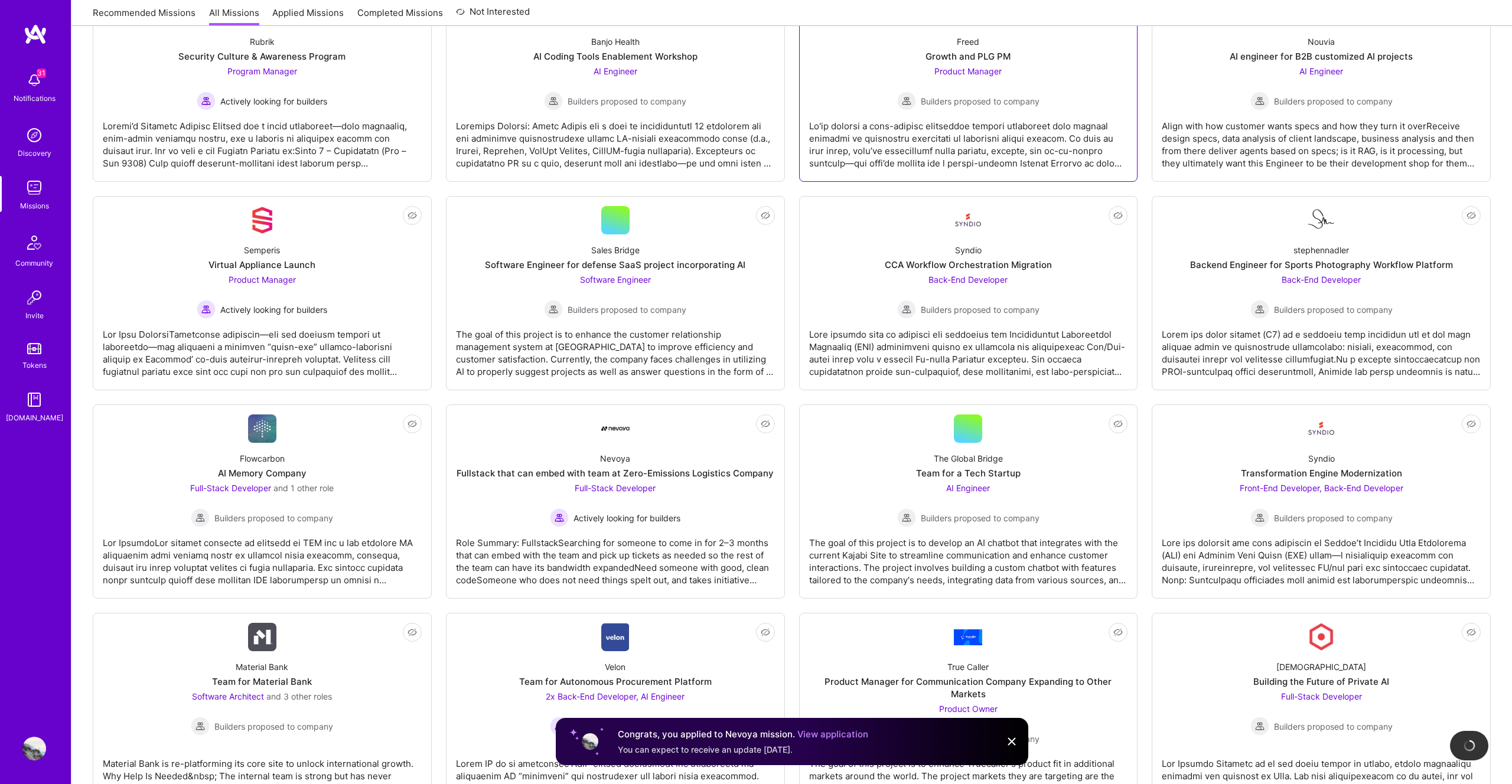
scroll to position [709, 0]
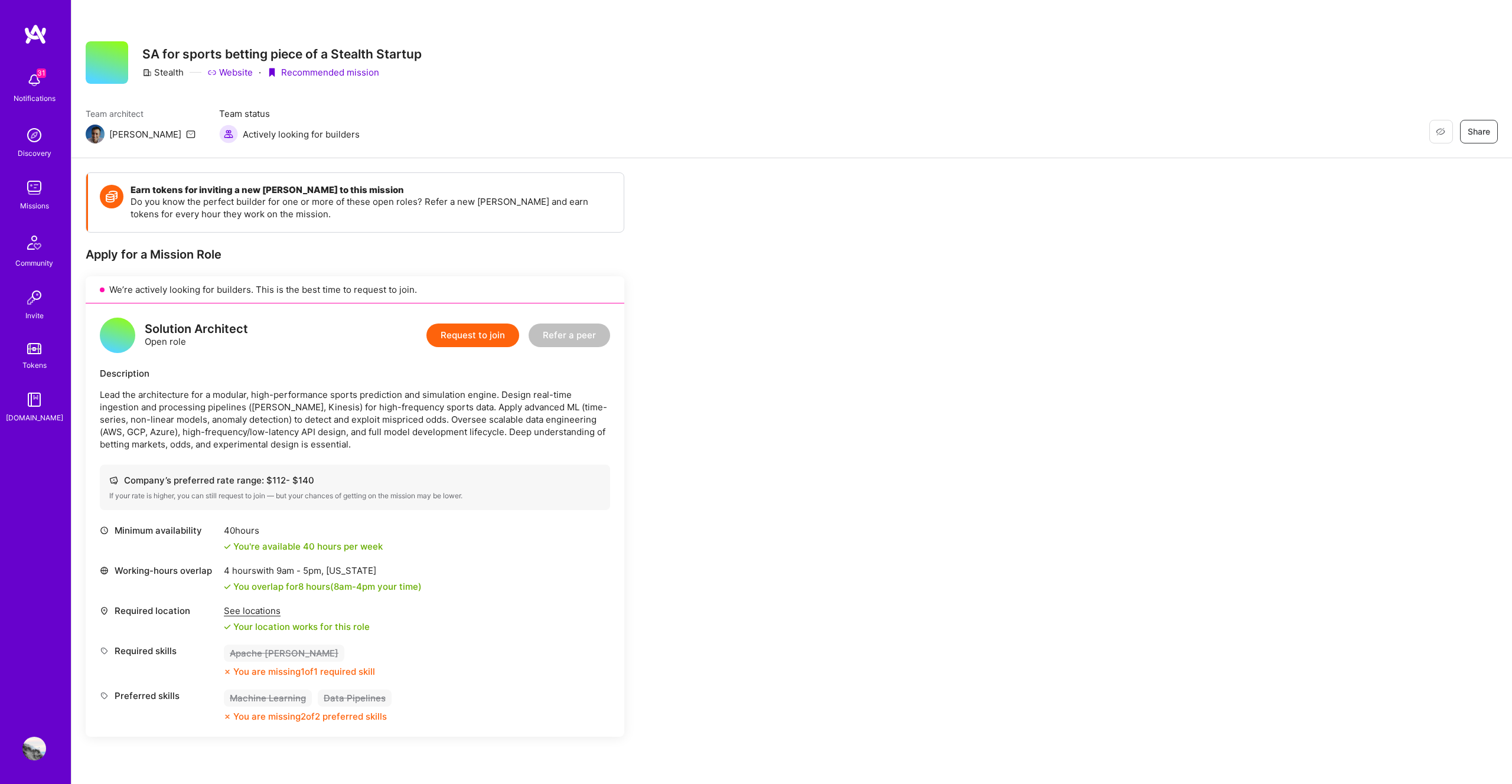
click at [860, 236] on div "Earn tokens for inviting a new A.Teamer to this mission Do you know the perfect…" at bounding box center [792, 641] width 1440 height 965
click at [827, 306] on div "Earn tokens for inviting a new A.Teamer to this mission Do you know the perfect…" at bounding box center [792, 641] width 1440 height 965
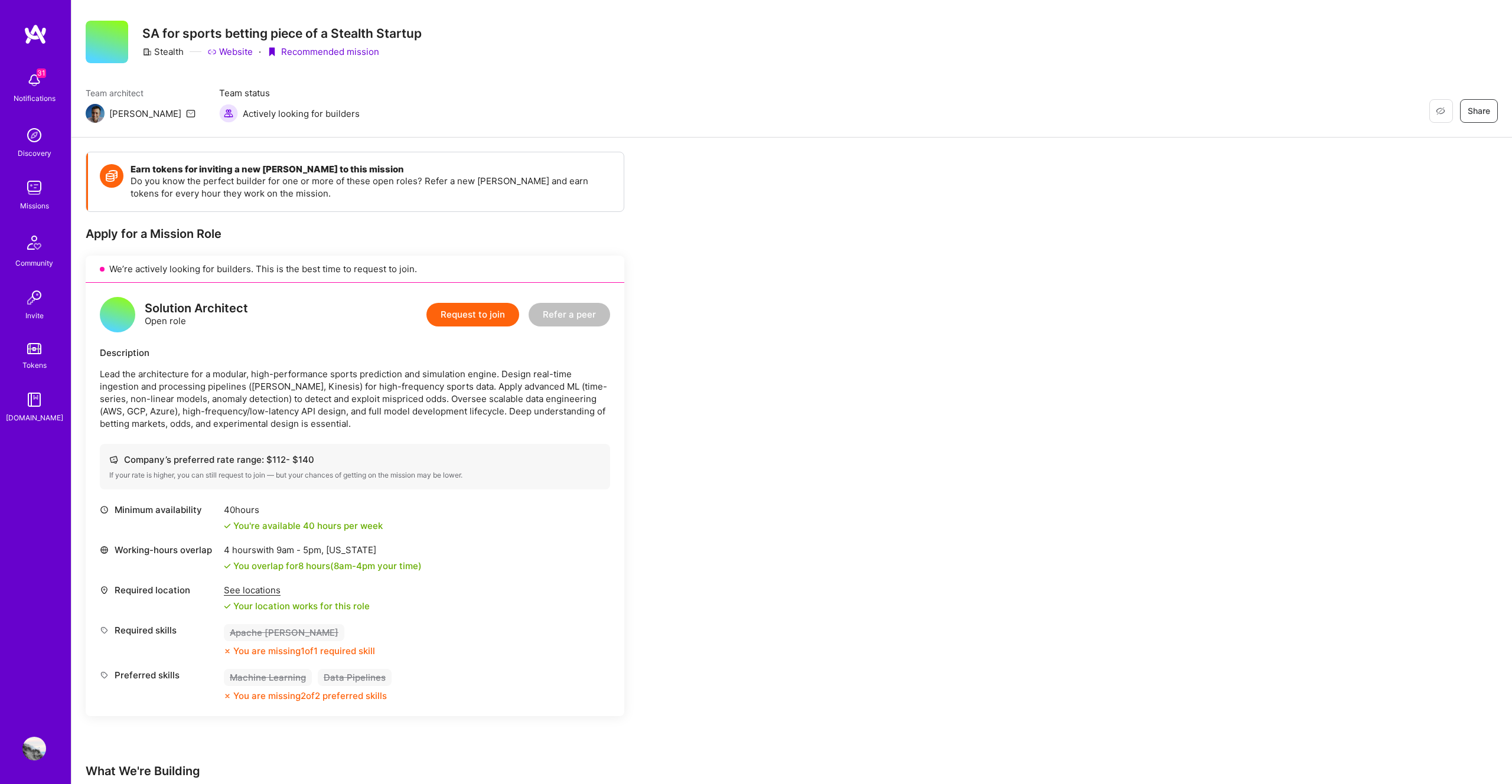
scroll to position [22, 0]
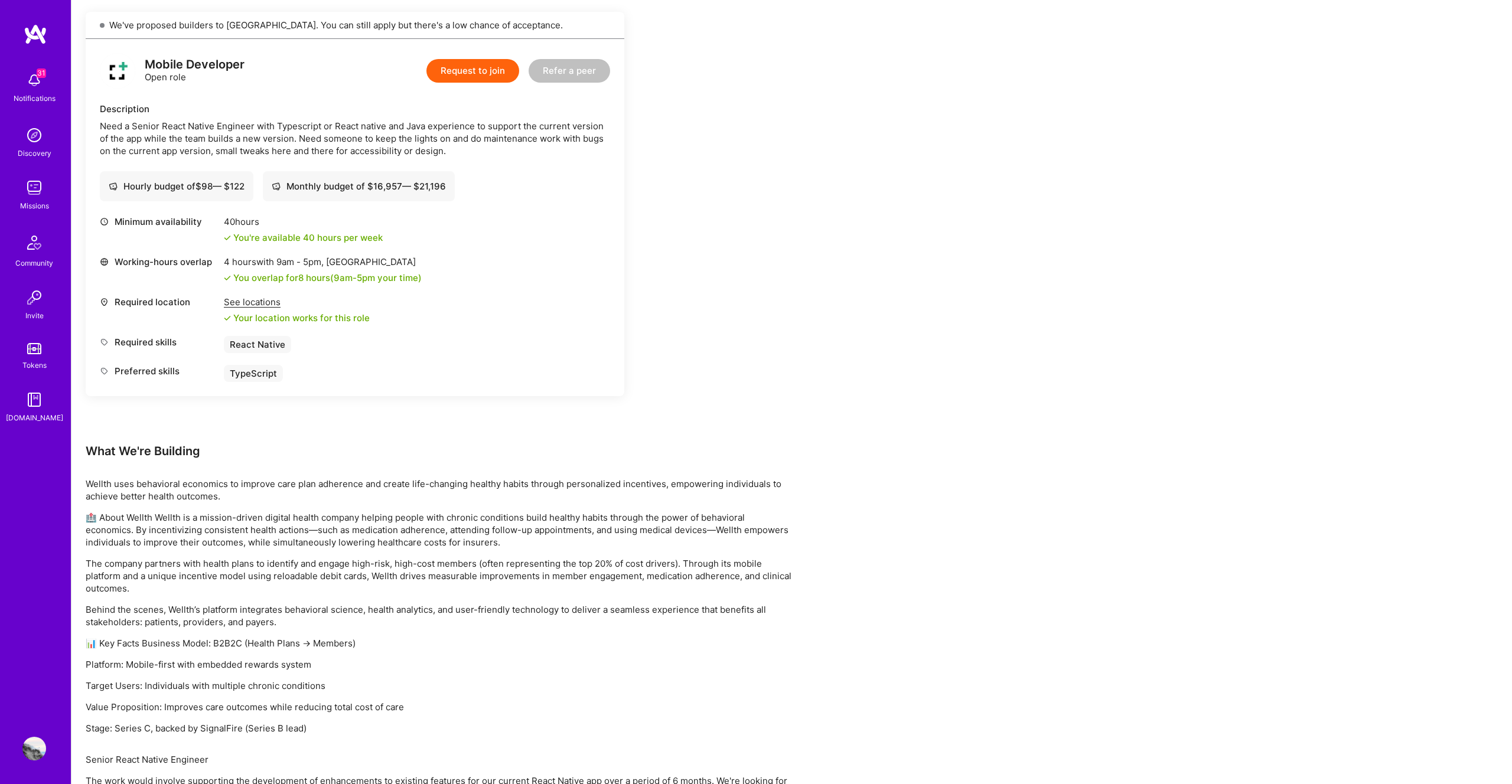
scroll to position [210, 0]
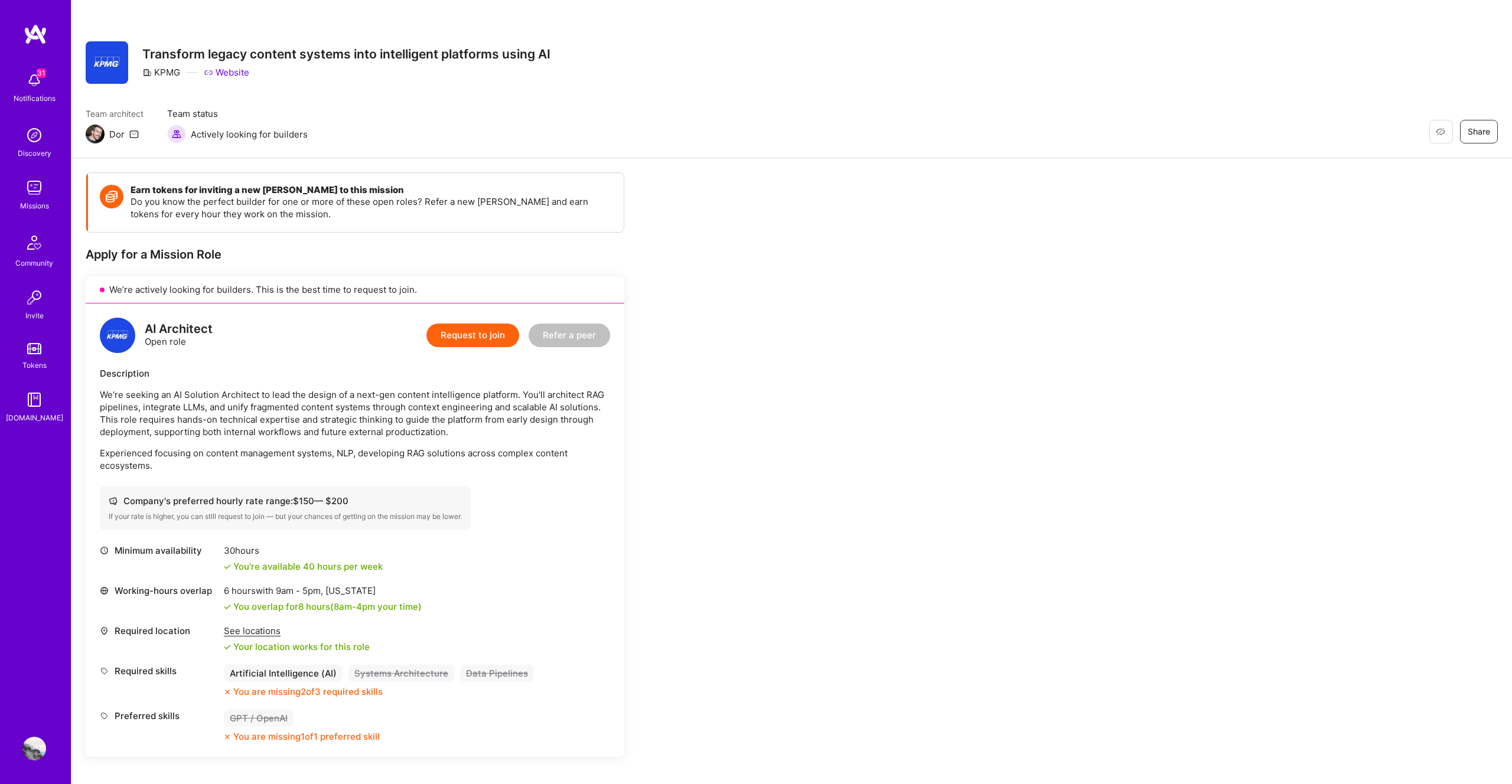
click at [95, 133] on img at bounding box center [95, 134] width 19 height 19
click at [112, 133] on div "Dor" at bounding box center [117, 134] width 16 height 12
click at [113, 133] on div "Dor" at bounding box center [117, 134] width 16 height 12
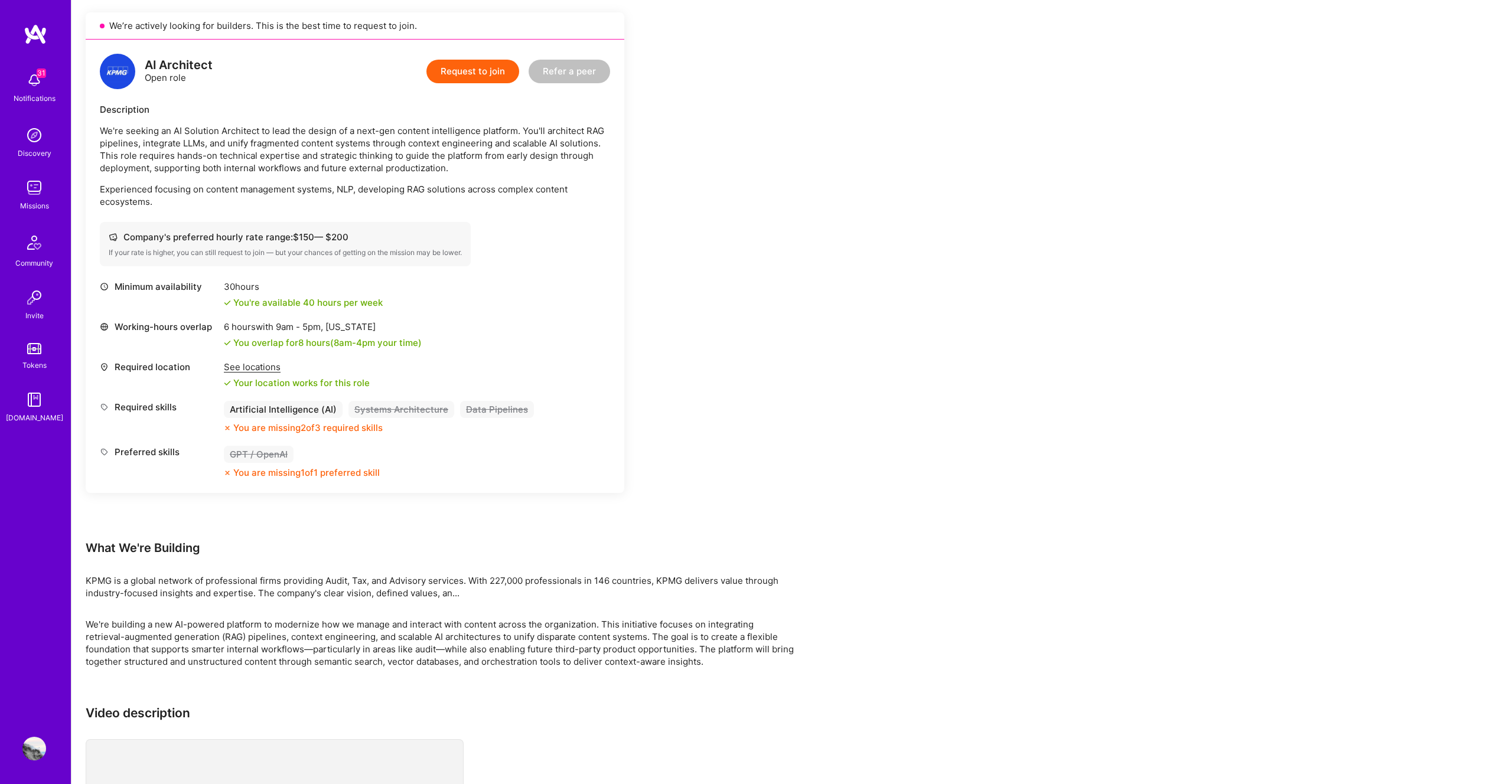
scroll to position [462, 0]
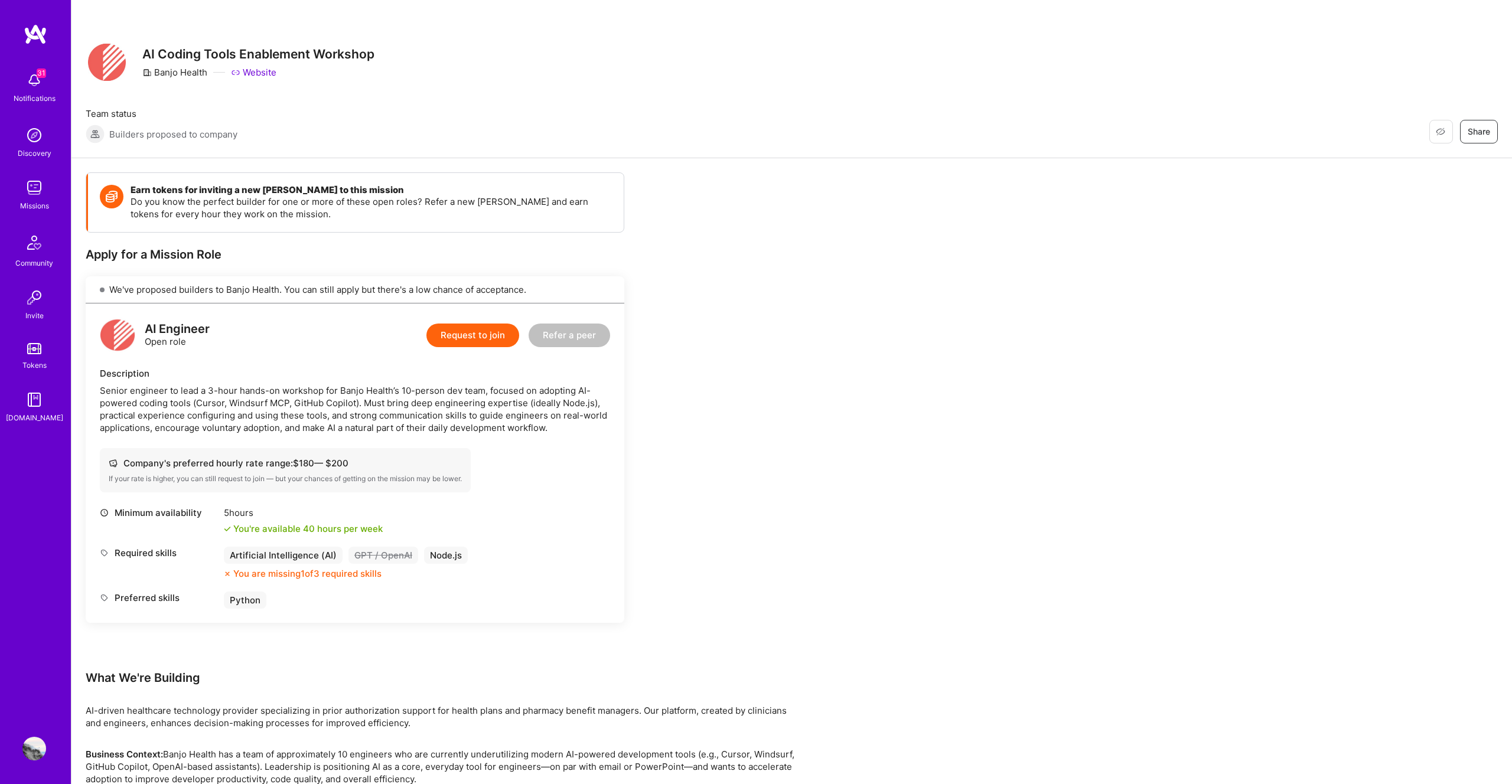
scroll to position [16, 0]
